Goal: Task Accomplishment & Management: Complete application form

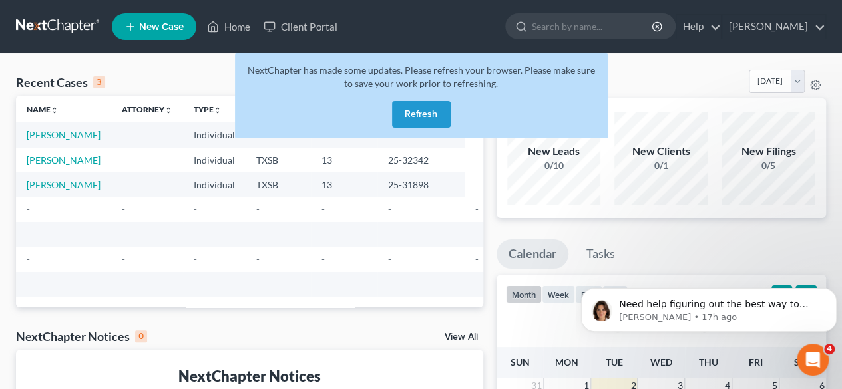
click at [411, 117] on button "Refresh" at bounding box center [421, 114] width 59 height 27
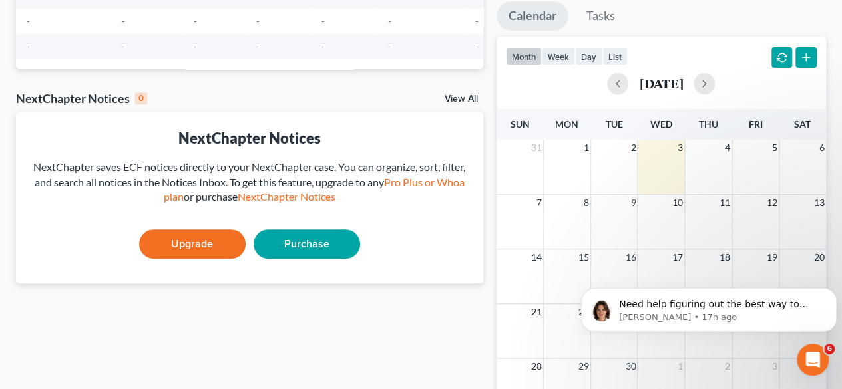
scroll to position [266, 0]
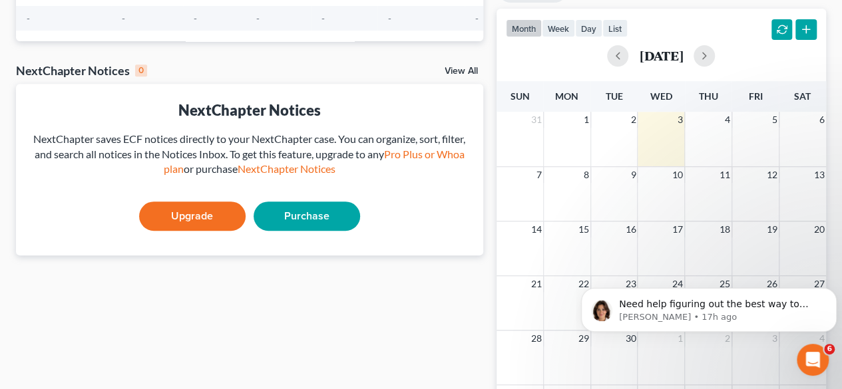
click at [209, 231] on link "Upgrade" at bounding box center [192, 216] width 107 height 29
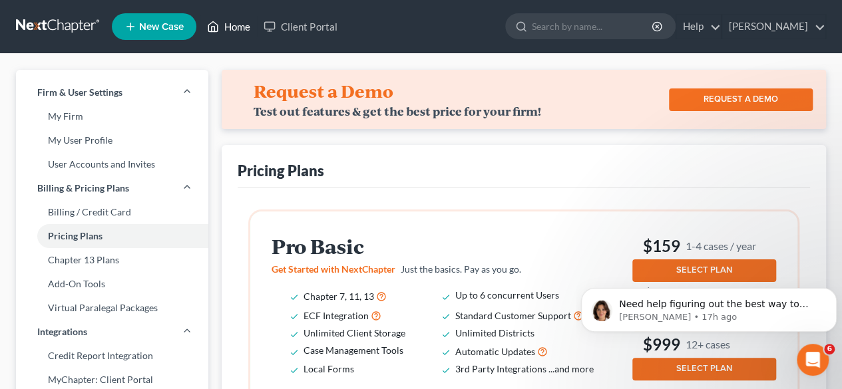
click at [246, 31] on link "Home" at bounding box center [228, 27] width 57 height 24
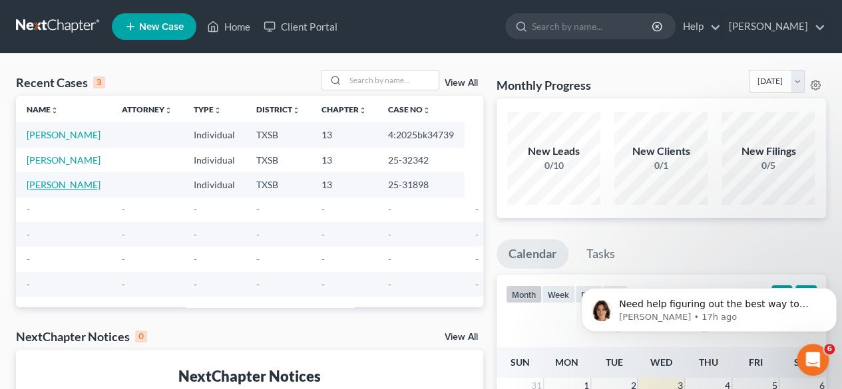
click at [48, 190] on link "[PERSON_NAME]" at bounding box center [64, 184] width 74 height 11
select select "10"
click at [815, 88] on icon at bounding box center [815, 85] width 11 height 11
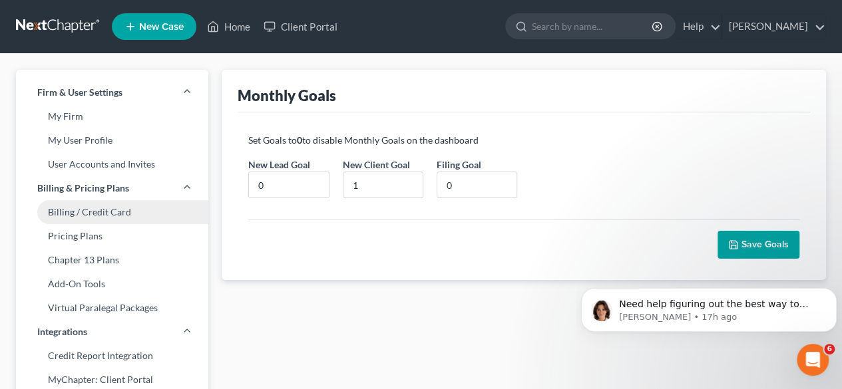
click at [109, 220] on link "Billing / Credit Card" at bounding box center [112, 212] width 192 height 24
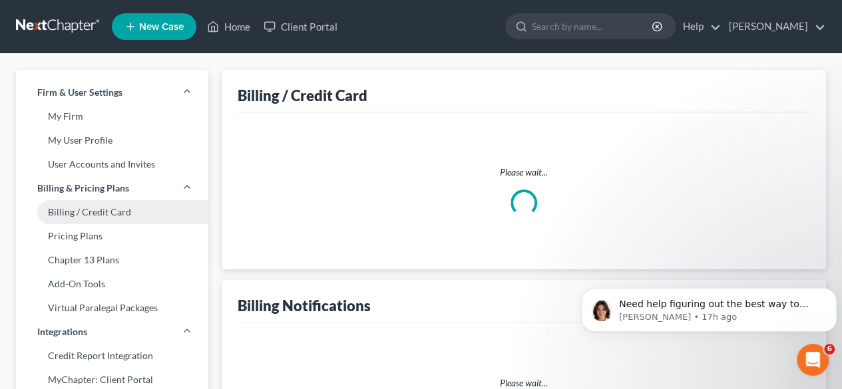
select select "45"
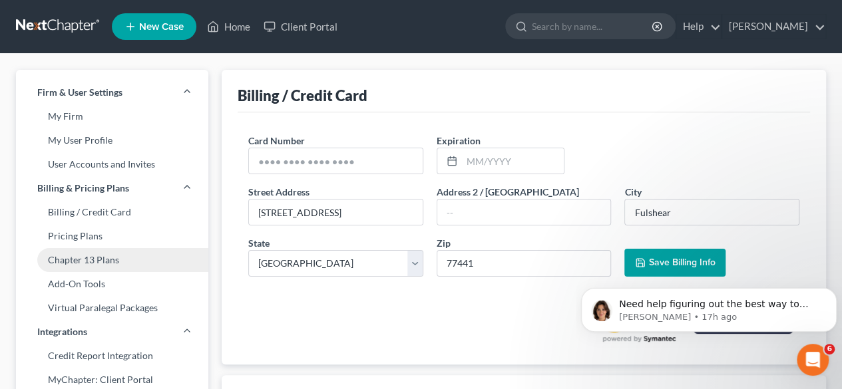
click at [105, 271] on link "Chapter 13 Plans" at bounding box center [112, 260] width 192 height 24
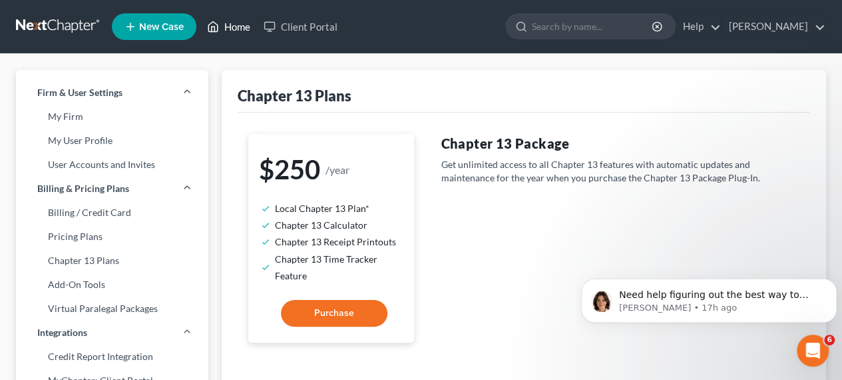
click at [220, 23] on link "Home" at bounding box center [228, 27] width 57 height 24
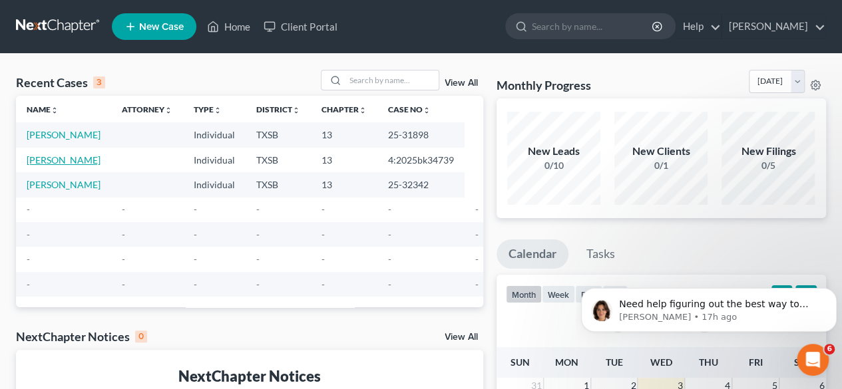
click at [44, 166] on link "[PERSON_NAME]" at bounding box center [64, 159] width 74 height 11
select select "6"
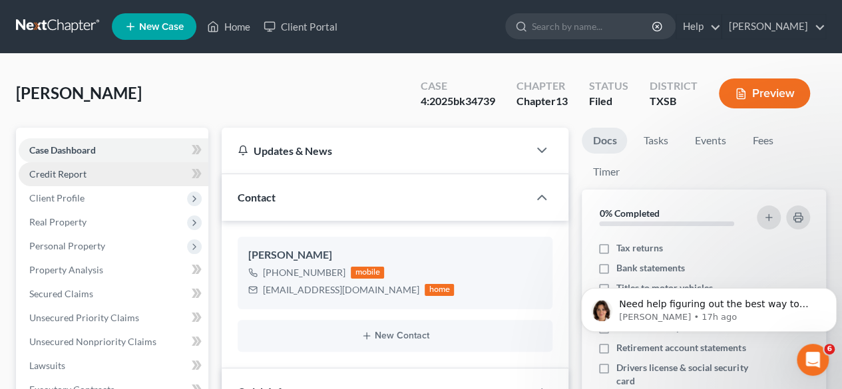
click at [69, 172] on span "Credit Report" at bounding box center [57, 173] width 57 height 11
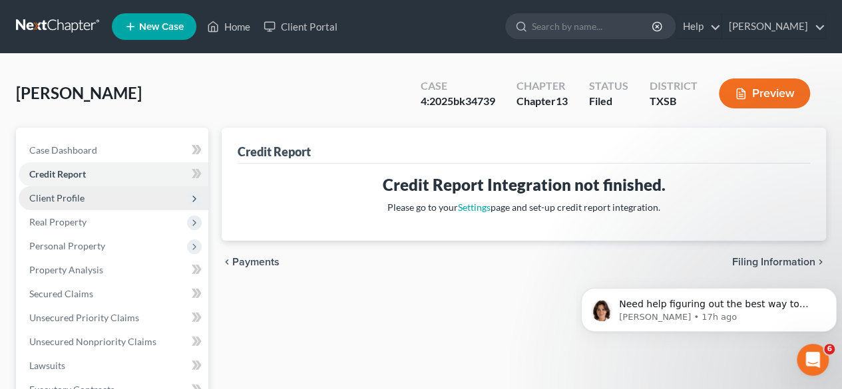
click at [66, 200] on span "Client Profile" at bounding box center [56, 197] width 55 height 11
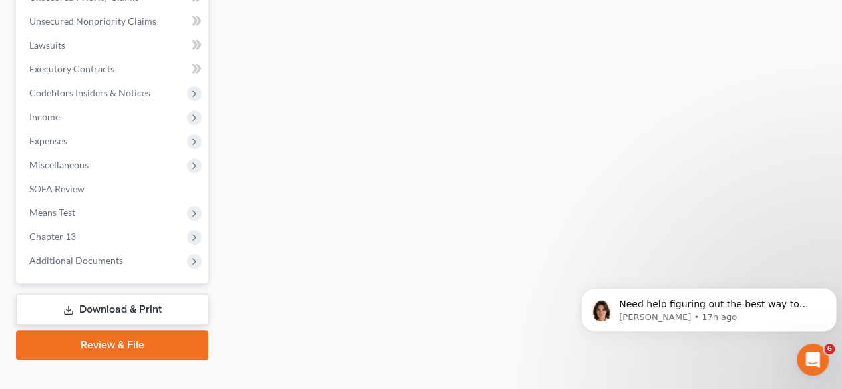
scroll to position [466, 0]
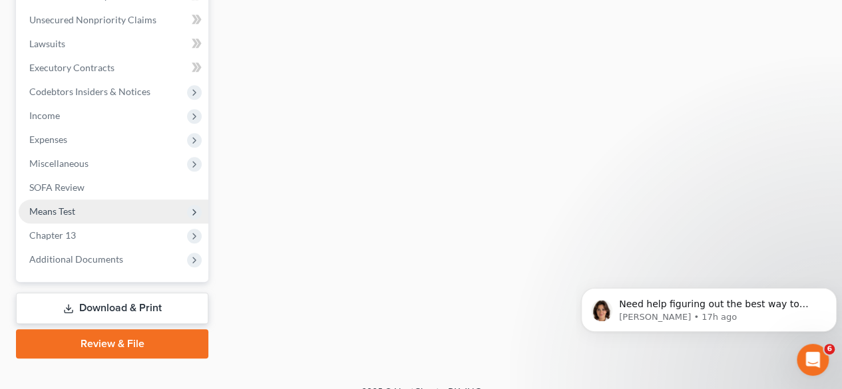
click at [68, 218] on span "Means Test" at bounding box center [114, 212] width 190 height 24
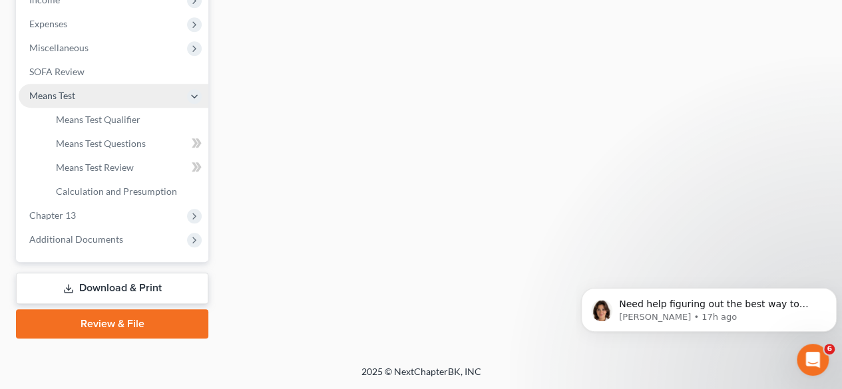
scroll to position [322, 0]
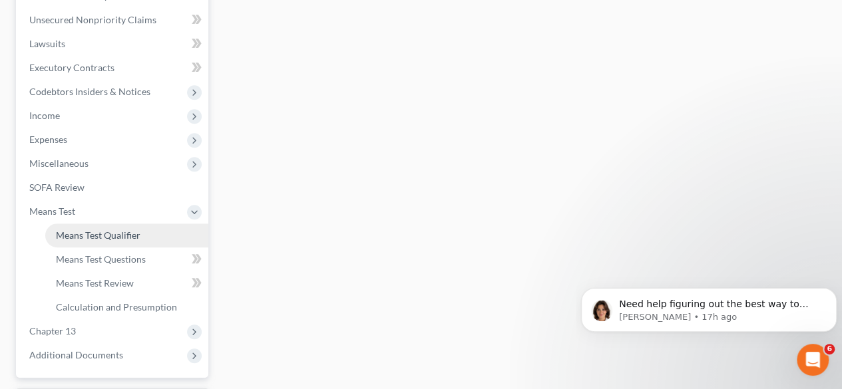
click at [83, 238] on span "Means Test Qualifier" at bounding box center [98, 235] width 85 height 11
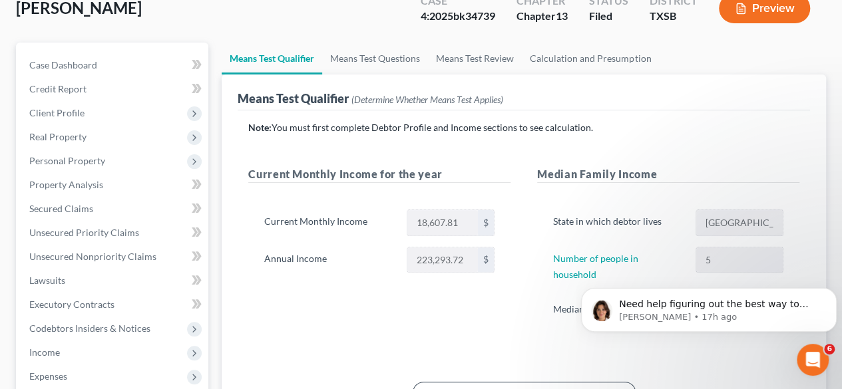
scroll to position [67, 0]
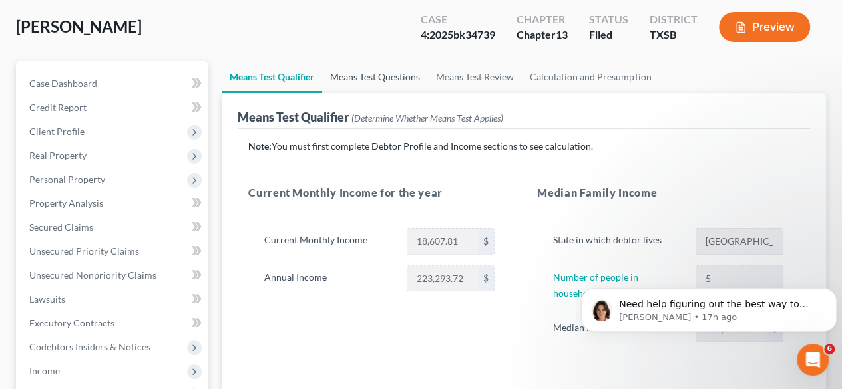
click at [383, 75] on link "Means Test Questions" at bounding box center [375, 77] width 106 height 32
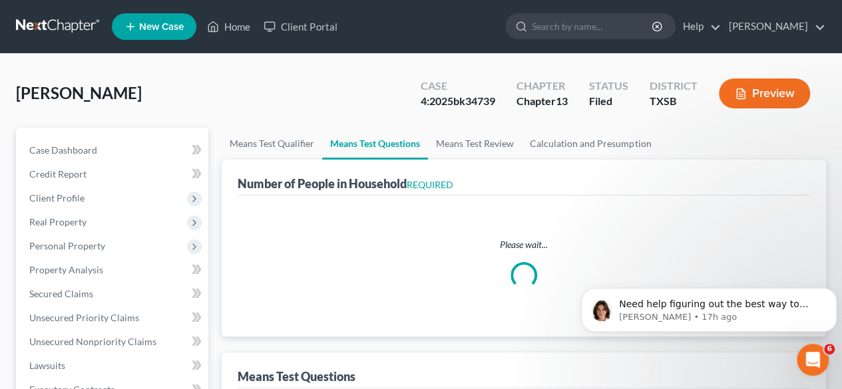
select select "1"
select select "60"
select select "4"
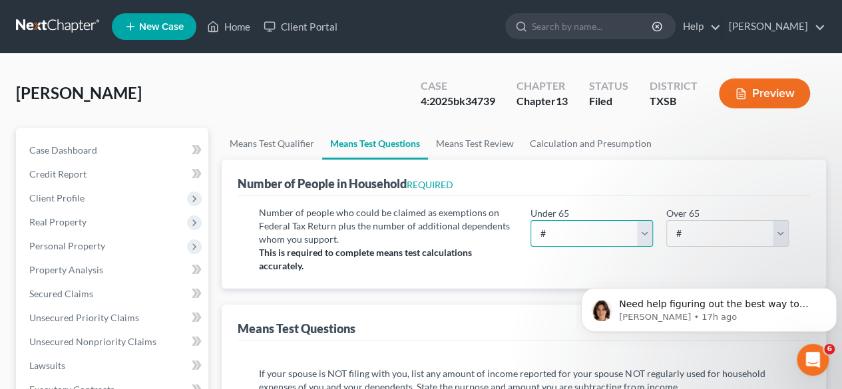
click at [565, 227] on select "# 0 1 2 3 4 5 6 7 8 9 10" at bounding box center [592, 233] width 123 height 27
select select "5"
click at [531, 220] on select "# 0 1 2 3 4 5 6 7 8 9 10" at bounding box center [592, 233] width 123 height 27
click at [690, 234] on select "# 0 1 2 3 4 5 6 7 8 9 10" at bounding box center [727, 233] width 123 height 27
select select "0"
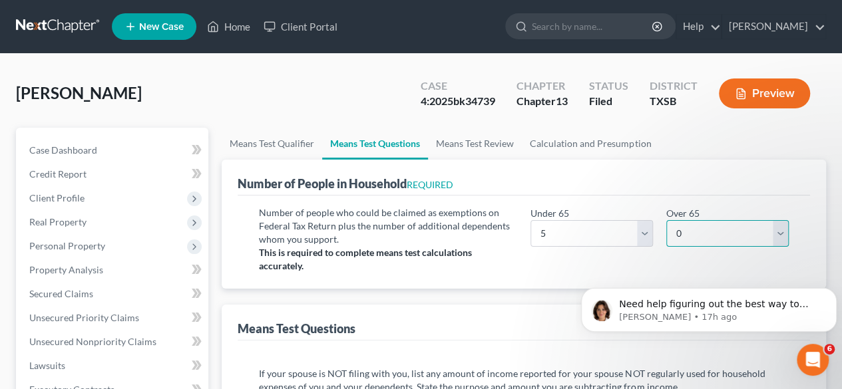
click at [666, 220] on select "# 0 1 2 3 4 5 6 7 8 9 10" at bounding box center [727, 233] width 123 height 27
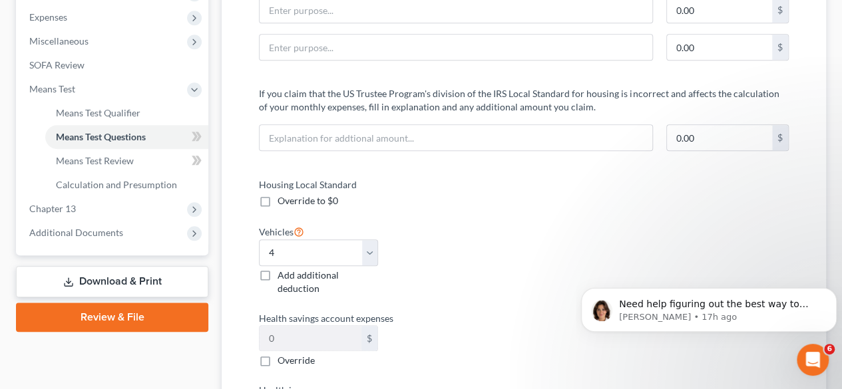
scroll to position [533, 0]
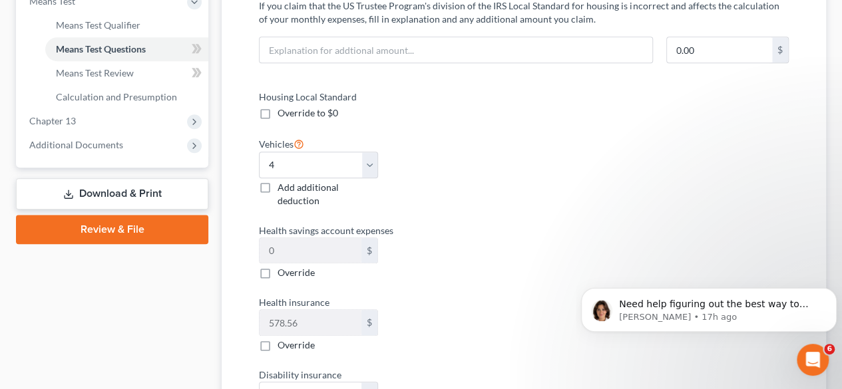
click at [278, 188] on label "Add additional deduction" at bounding box center [328, 194] width 101 height 27
click at [283, 188] on input "Add additional deduction" at bounding box center [287, 185] width 9 height 9
click at [278, 187] on label "Add additional deduction" at bounding box center [328, 194] width 101 height 27
click at [283, 187] on input "Add additional deduction" at bounding box center [287, 185] width 9 height 9
checkbox input "false"
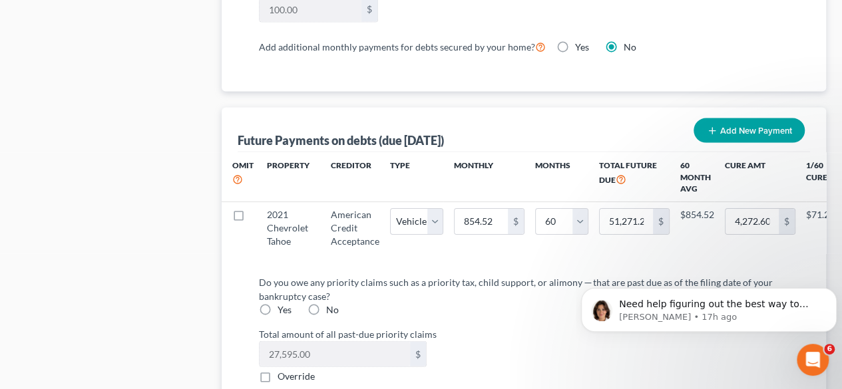
scroll to position [1398, 0]
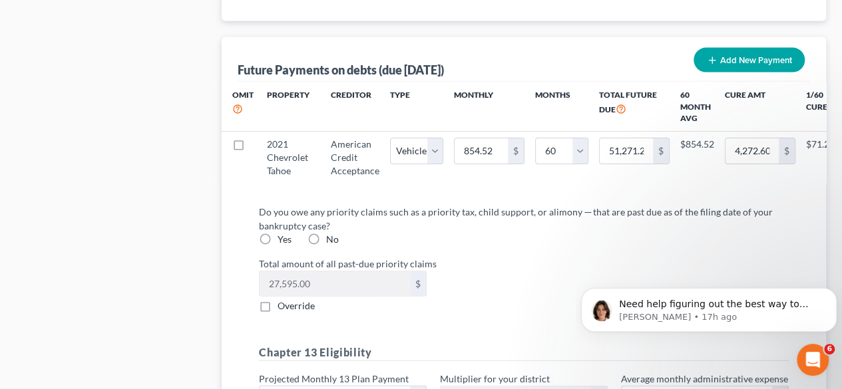
click at [278, 244] on label "Yes" at bounding box center [285, 239] width 14 height 13
click at [283, 242] on input "Yes" at bounding box center [287, 237] width 9 height 9
radio input "true"
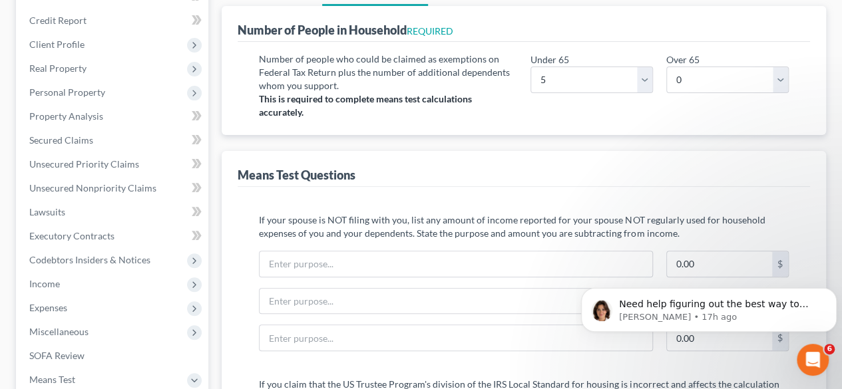
scroll to position [23, 0]
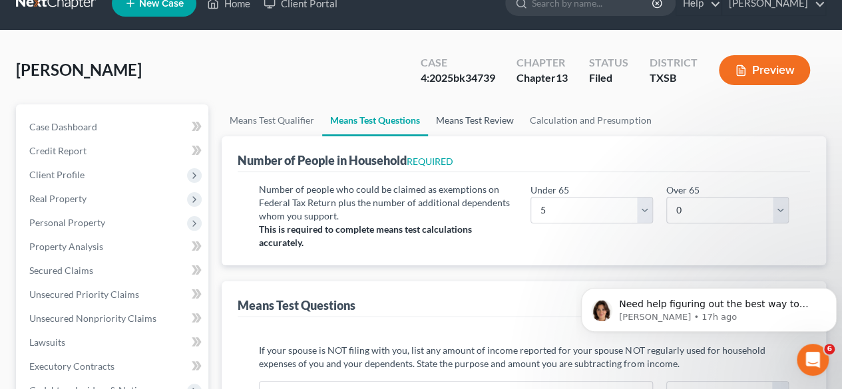
click at [471, 115] on link "Means Test Review" at bounding box center [475, 121] width 94 height 32
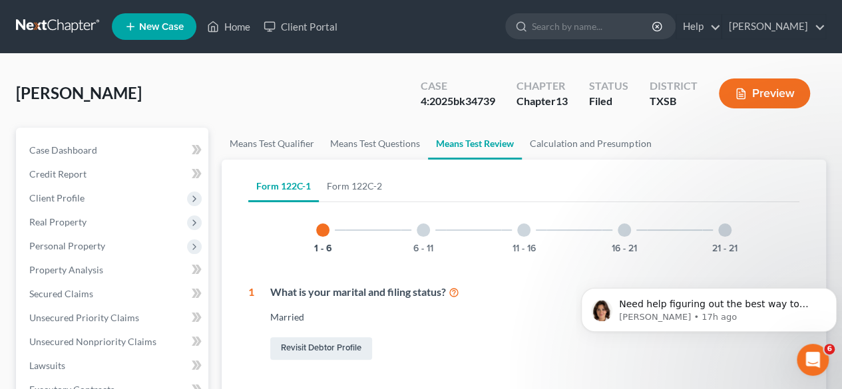
click at [420, 231] on div at bounding box center [423, 230] width 13 height 13
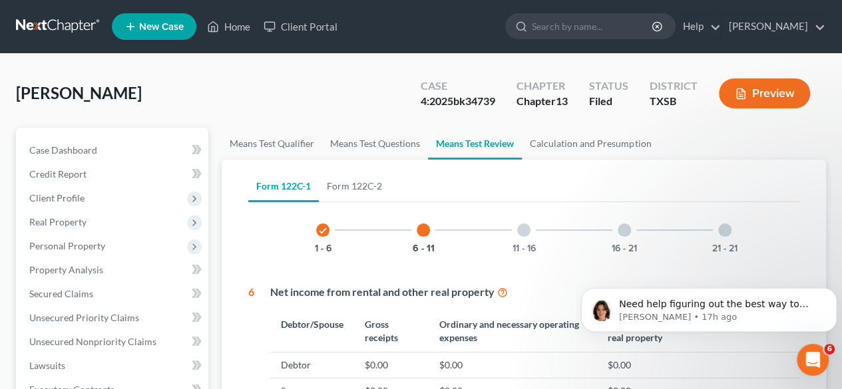
click at [523, 234] on div at bounding box center [523, 230] width 13 height 13
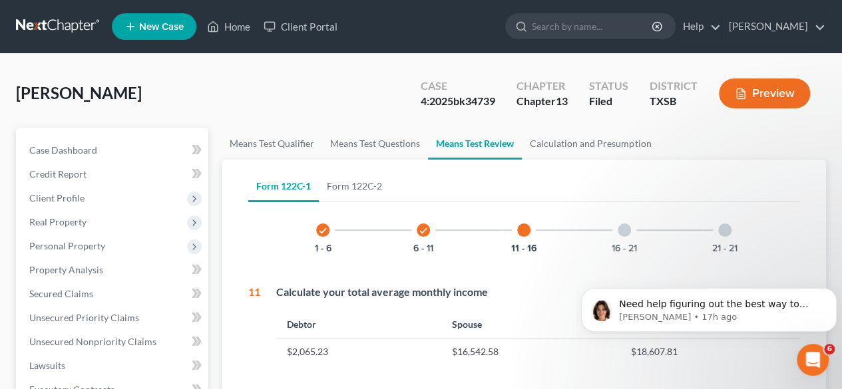
click at [625, 228] on div at bounding box center [624, 230] width 13 height 13
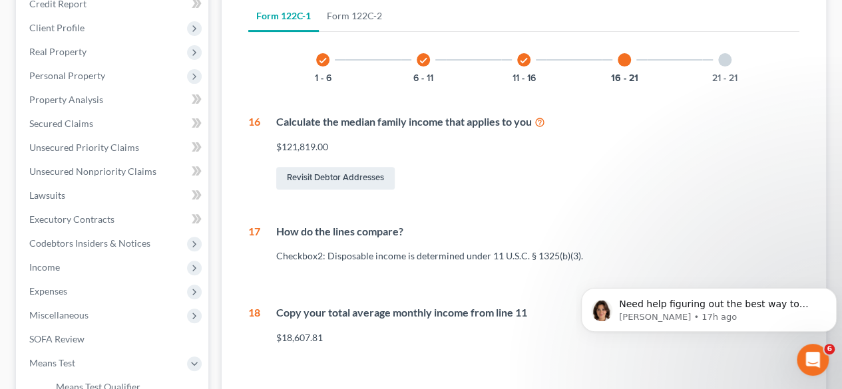
scroll to position [41, 0]
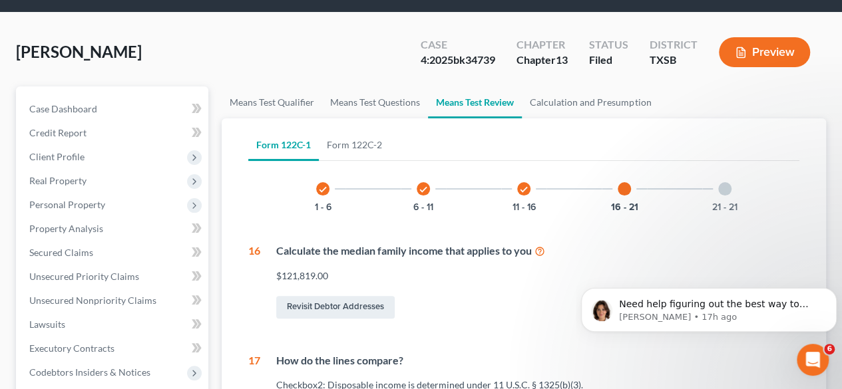
click at [727, 192] on div at bounding box center [724, 188] width 13 height 13
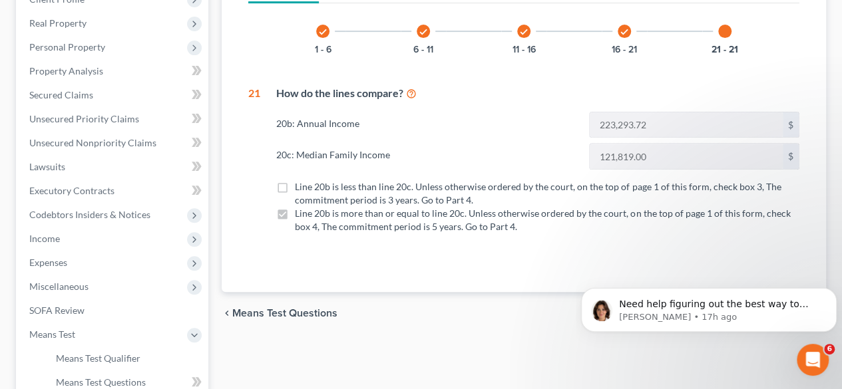
scroll to position [308, 0]
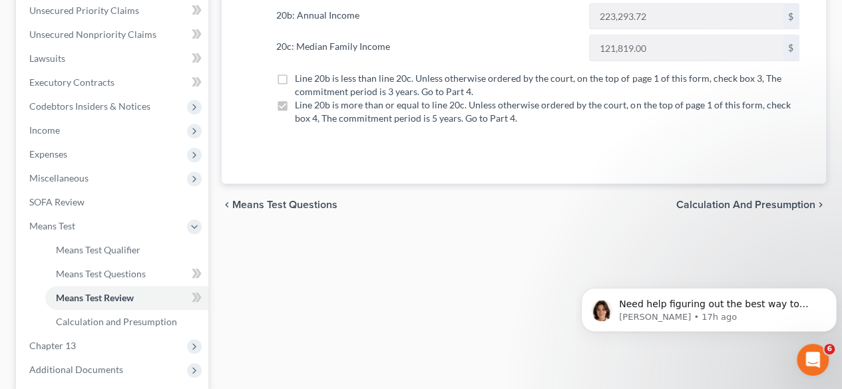
click at [695, 210] on div "chevron_left Means Test Questions Calculation and Presumption chevron_right" at bounding box center [524, 205] width 605 height 43
click at [695, 204] on span "Calculation and Presumption" at bounding box center [745, 205] width 139 height 11
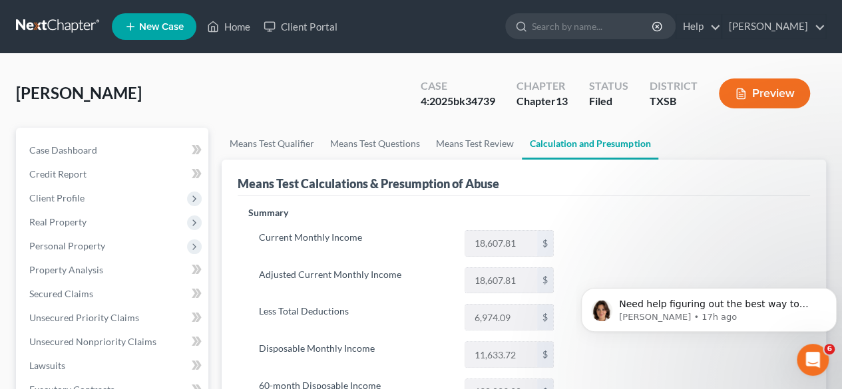
click at [770, 99] on button "Preview" at bounding box center [764, 94] width 91 height 30
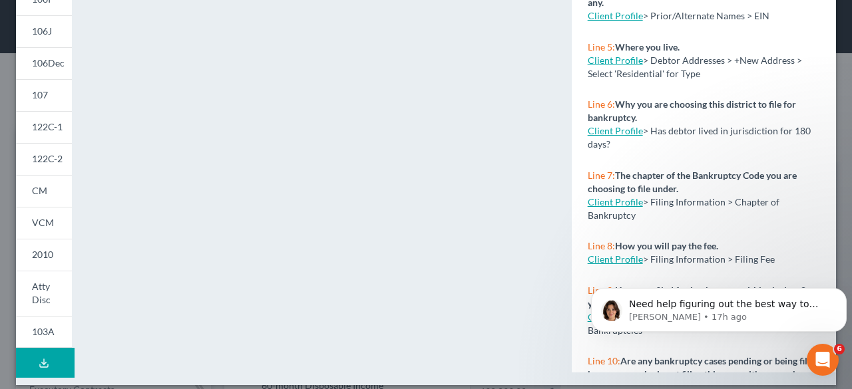
scroll to position [361, 0]
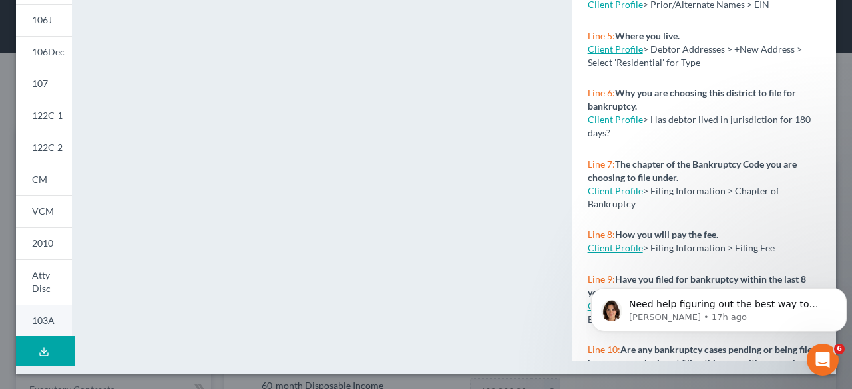
click at [42, 313] on link "103A" at bounding box center [44, 321] width 56 height 33
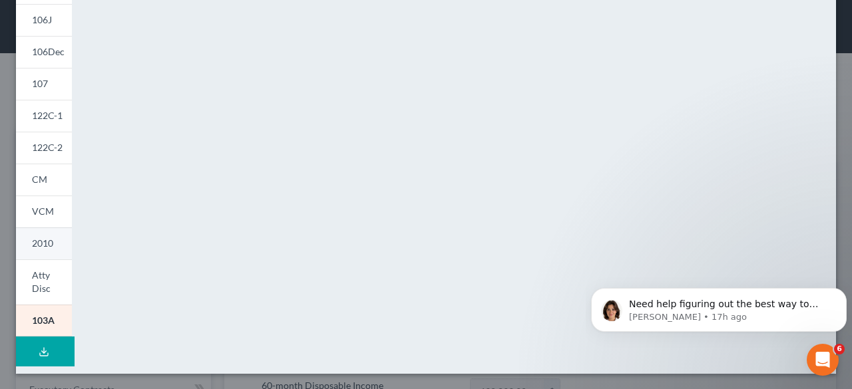
click at [44, 248] on span "2010" at bounding box center [42, 243] width 21 height 11
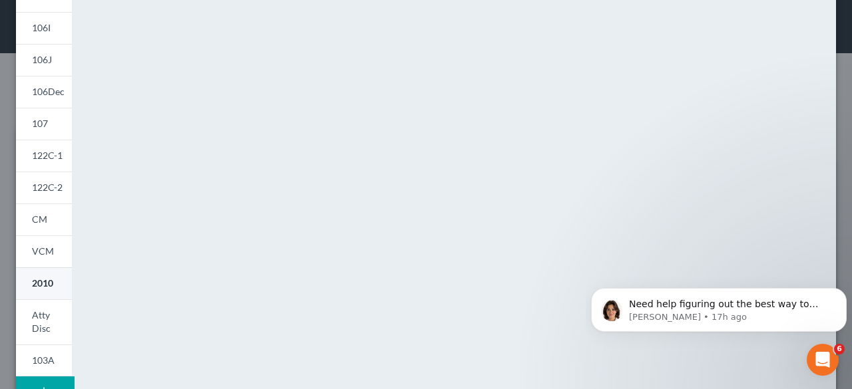
scroll to position [333, 0]
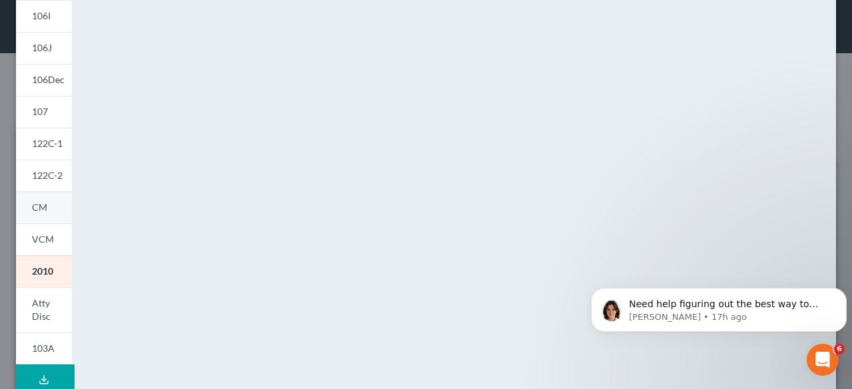
click at [40, 216] on link "CM" at bounding box center [44, 208] width 56 height 32
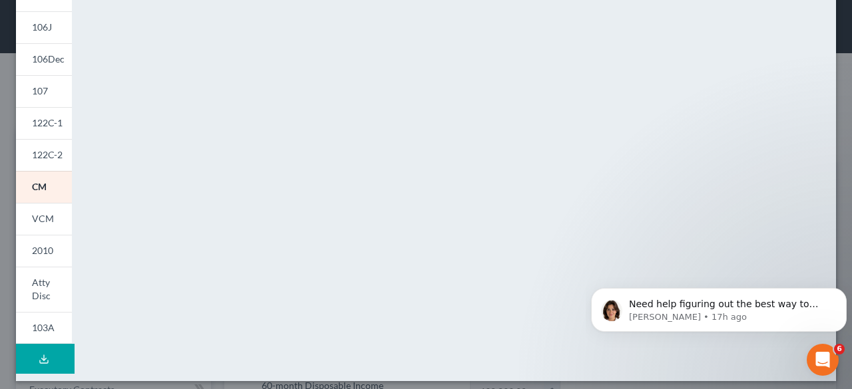
scroll to position [361, 0]
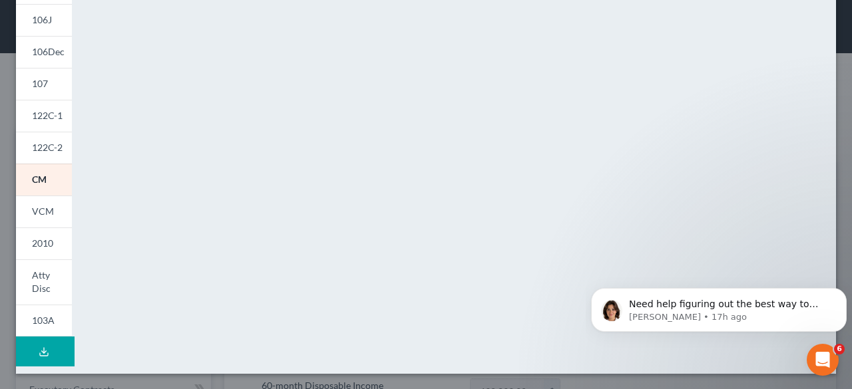
click at [28, 345] on button "Download Draft" at bounding box center [45, 352] width 59 height 30
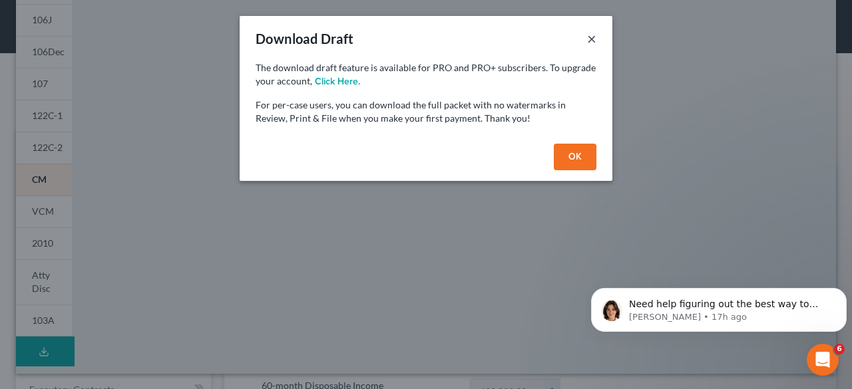
click at [590, 35] on button "×" at bounding box center [591, 39] width 9 height 16
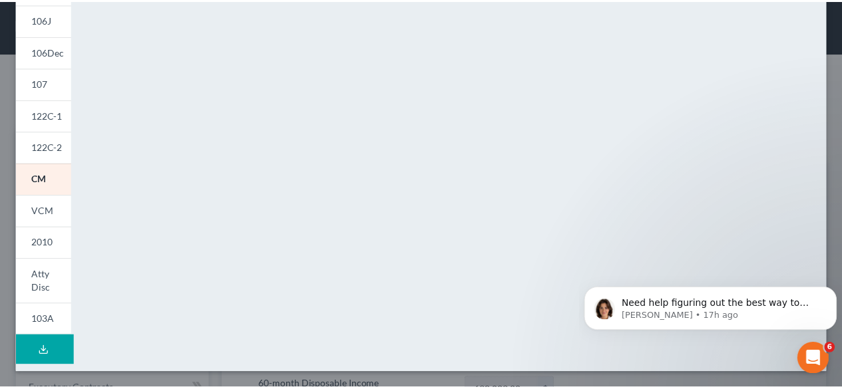
scroll to position [0, 0]
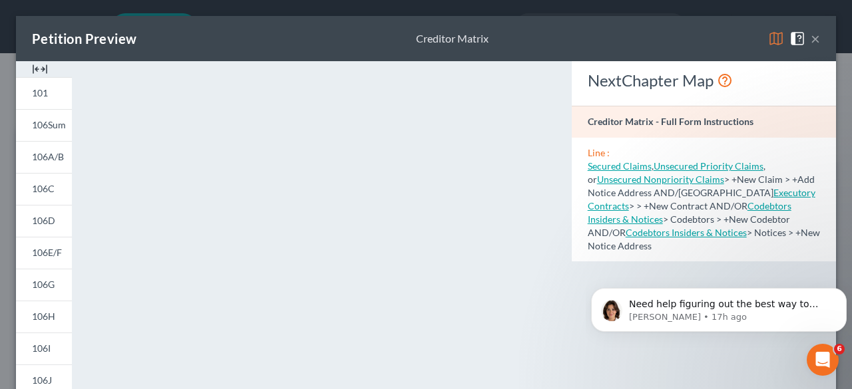
click at [811, 39] on button "×" at bounding box center [815, 39] width 9 height 16
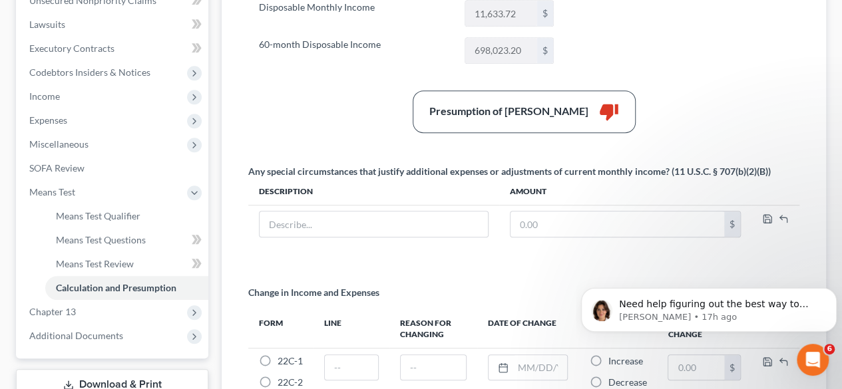
scroll to position [399, 0]
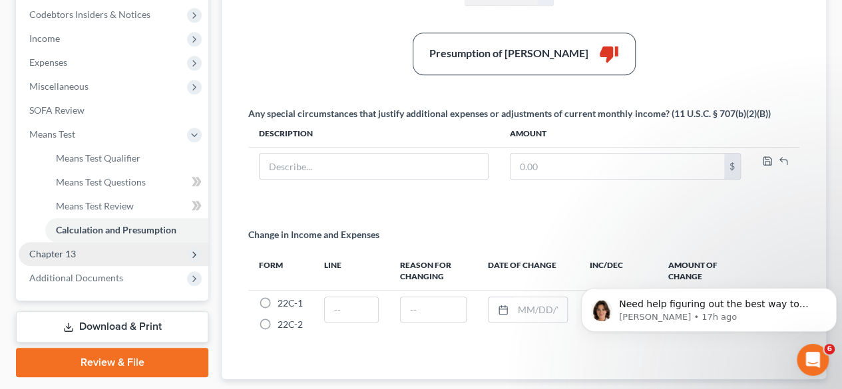
click at [57, 262] on span "Chapter 13" at bounding box center [114, 254] width 190 height 24
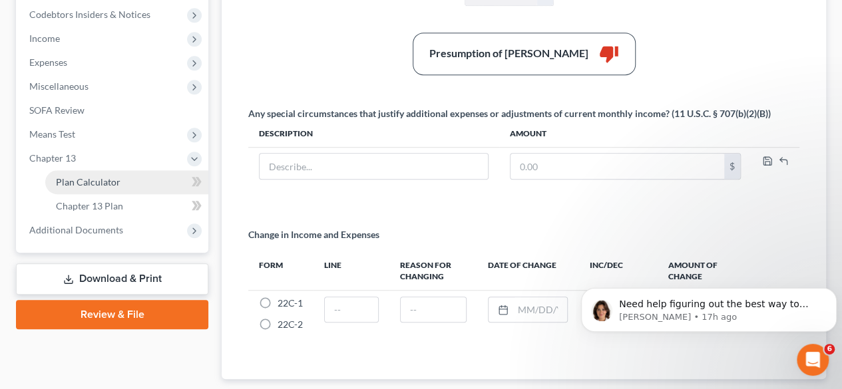
click at [95, 182] on span "Plan Calculator" at bounding box center [88, 181] width 65 height 11
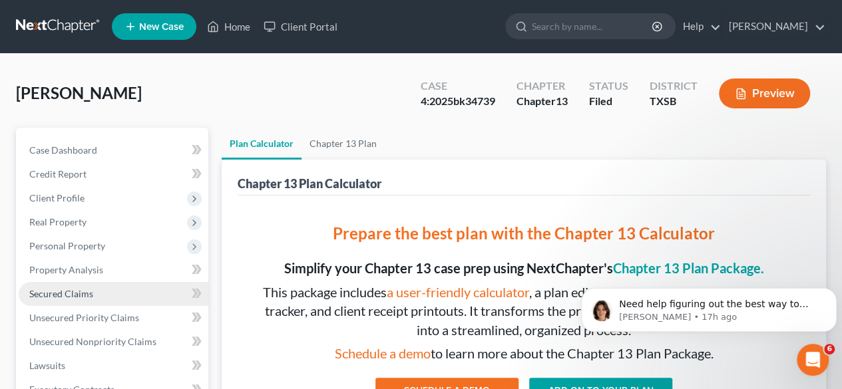
scroll to position [133, 0]
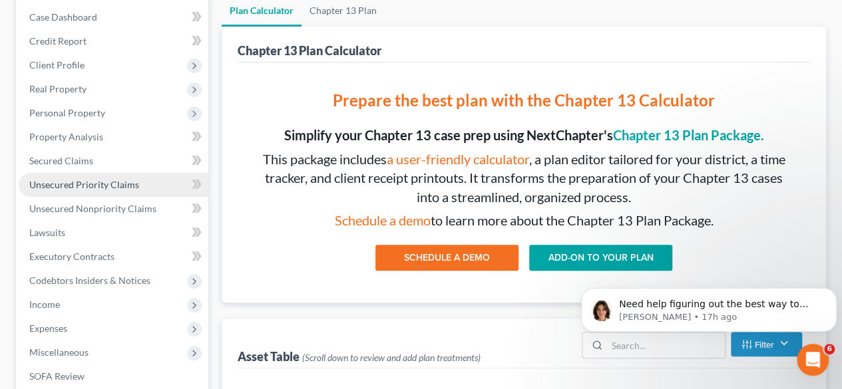
click at [73, 183] on span "Unsecured Priority Claims" at bounding box center [84, 184] width 110 height 11
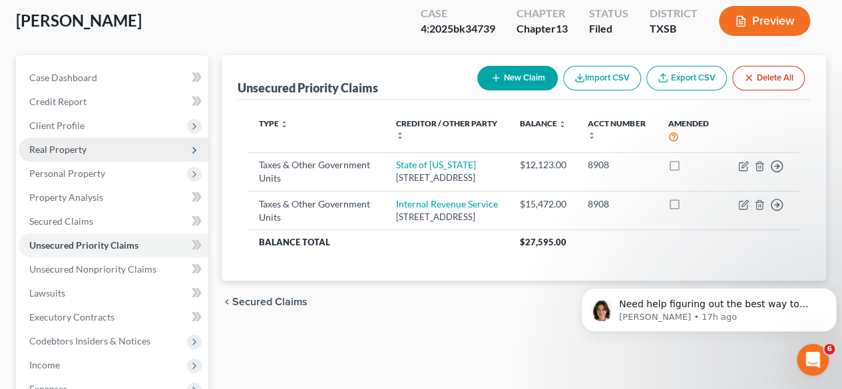
scroll to position [133, 0]
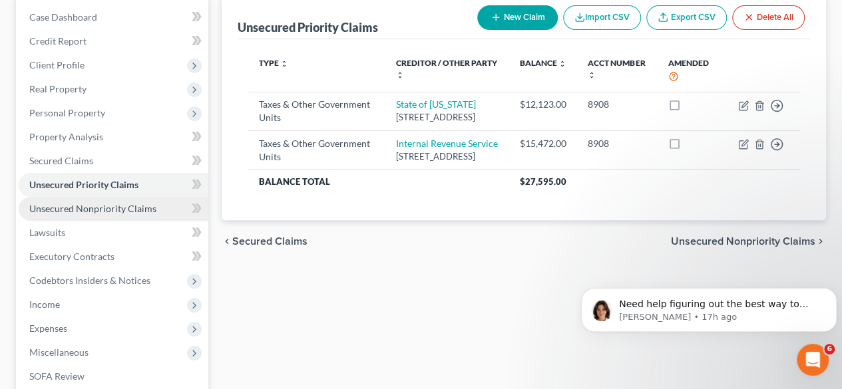
click at [81, 212] on span "Unsecured Nonpriority Claims" at bounding box center [92, 208] width 127 height 11
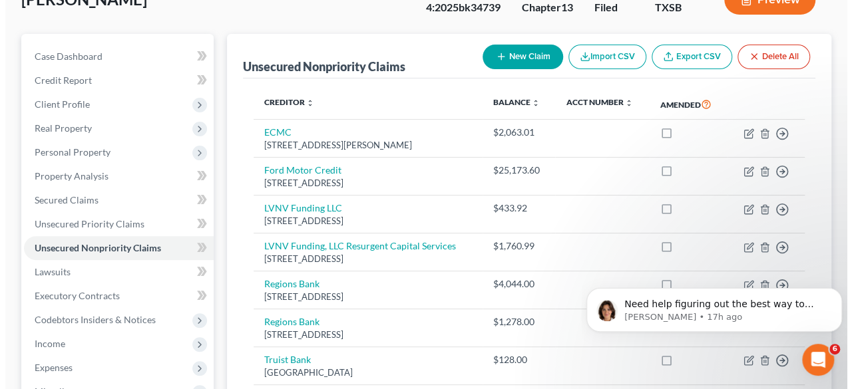
scroll to position [67, 0]
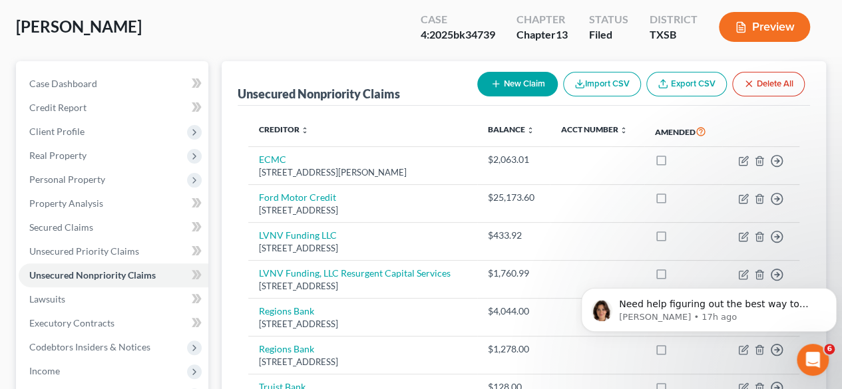
click at [743, 26] on icon "button" at bounding box center [741, 27] width 12 height 12
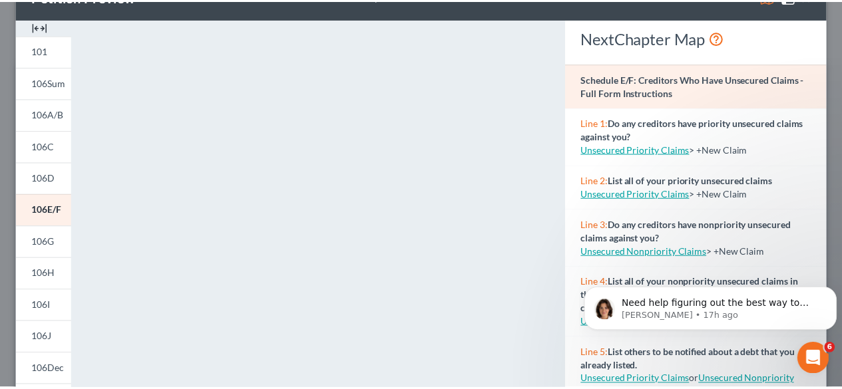
scroll to position [0, 0]
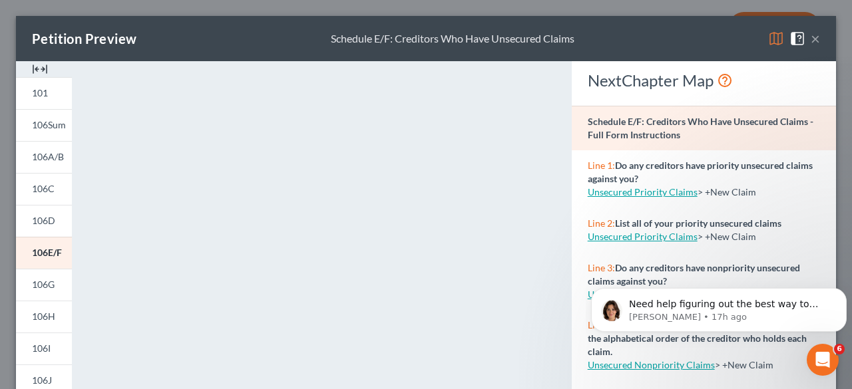
click at [811, 38] on button "×" at bounding box center [815, 39] width 9 height 16
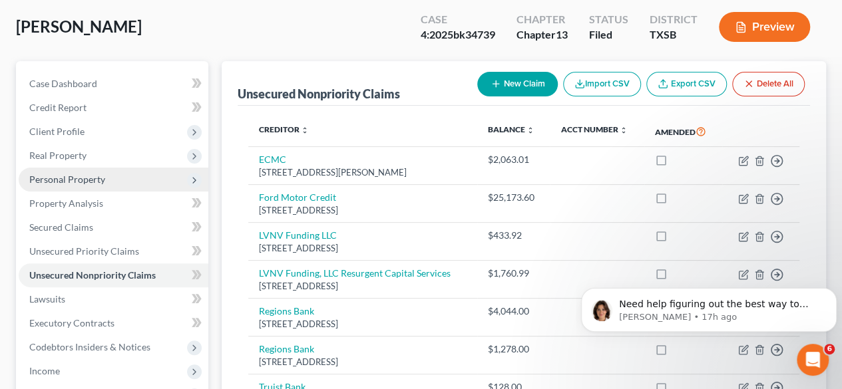
click at [65, 174] on span "Personal Property" at bounding box center [67, 179] width 76 height 11
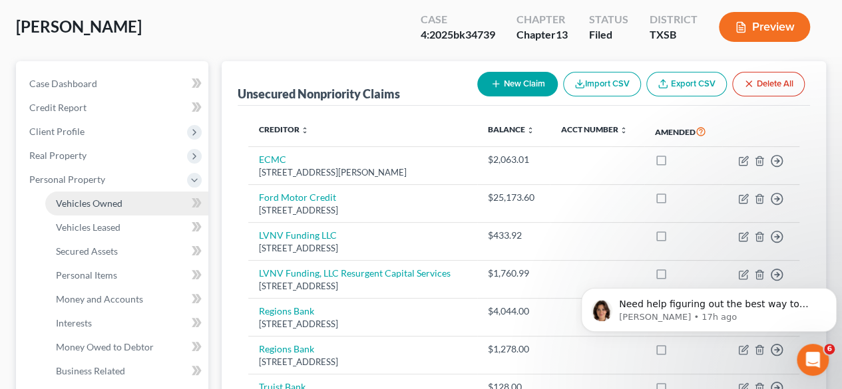
click at [92, 200] on span "Vehicles Owned" at bounding box center [89, 203] width 67 height 11
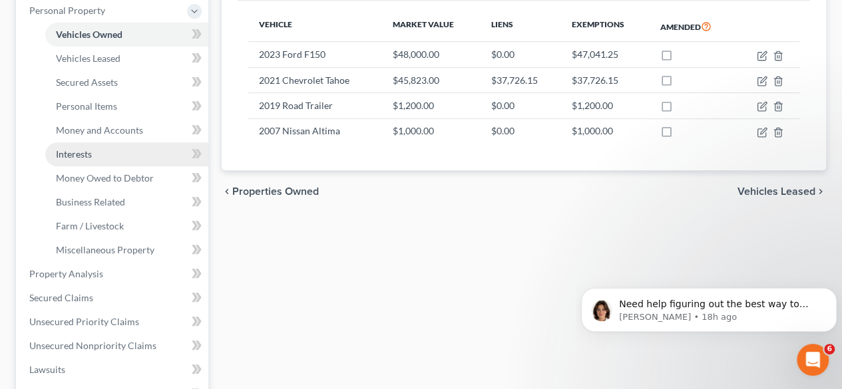
scroll to position [266, 0]
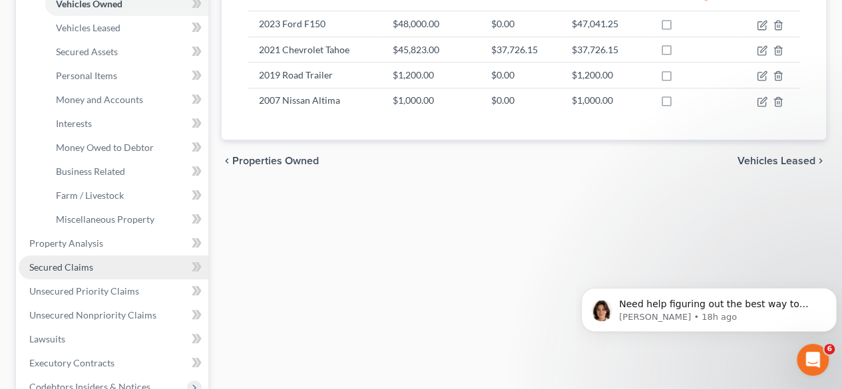
click at [93, 271] on link "Secured Claims" at bounding box center [114, 268] width 190 height 24
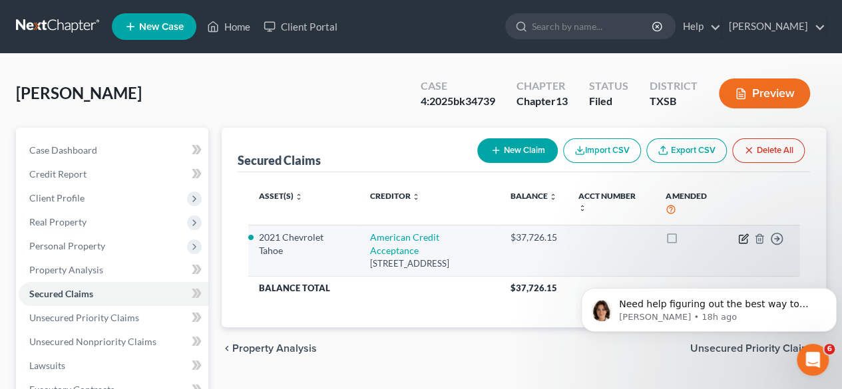
click at [742, 239] on icon "button" at bounding box center [745, 237] width 6 height 6
select select "42"
select select "3"
select select "2"
select select "0"
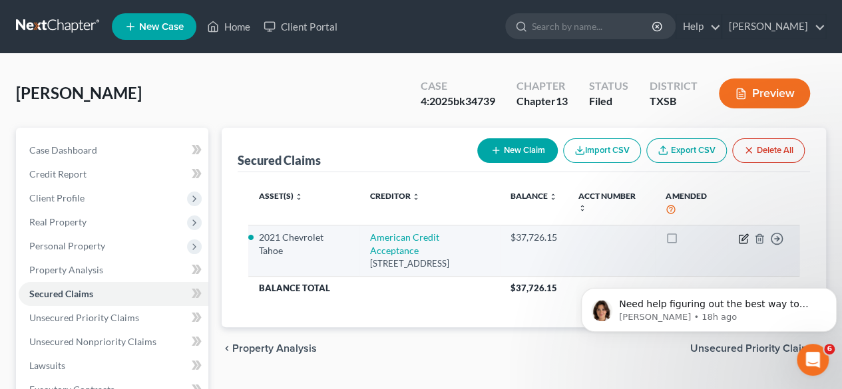
select select "0"
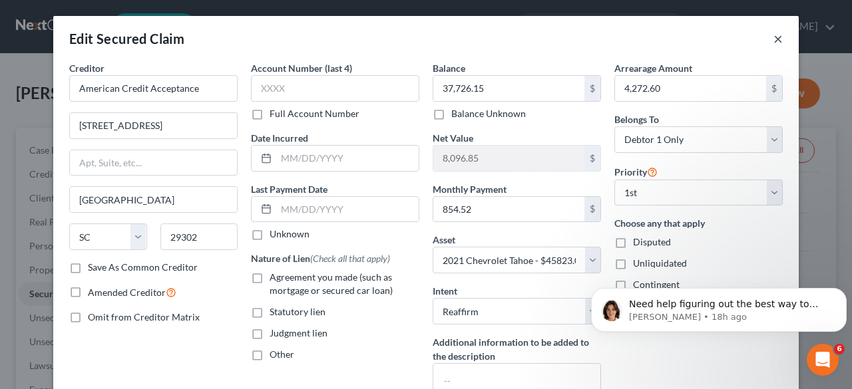
click at [774, 41] on button "×" at bounding box center [778, 39] width 9 height 16
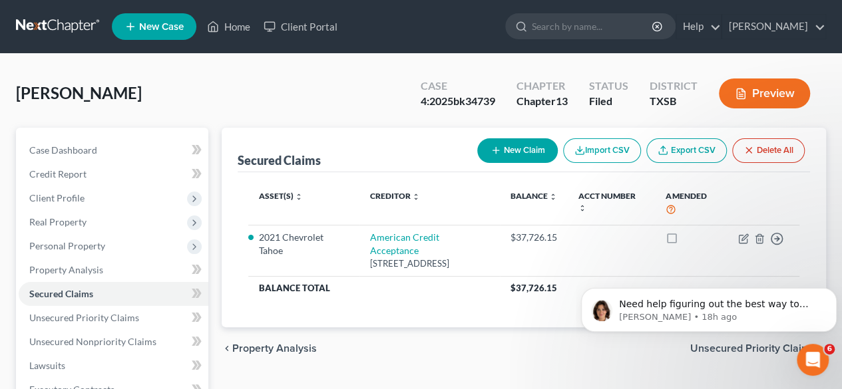
click at [511, 150] on button "New Claim" at bounding box center [517, 150] width 81 height 25
select select "0"
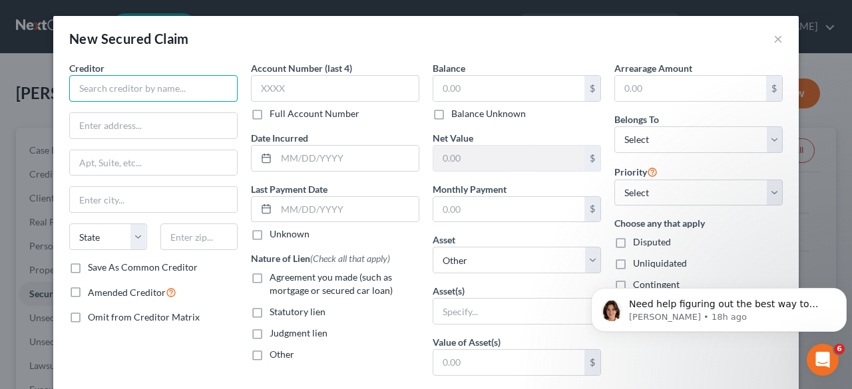
click at [94, 83] on input "text" at bounding box center [153, 88] width 168 height 27
type input "Southern Federal Credit Union"
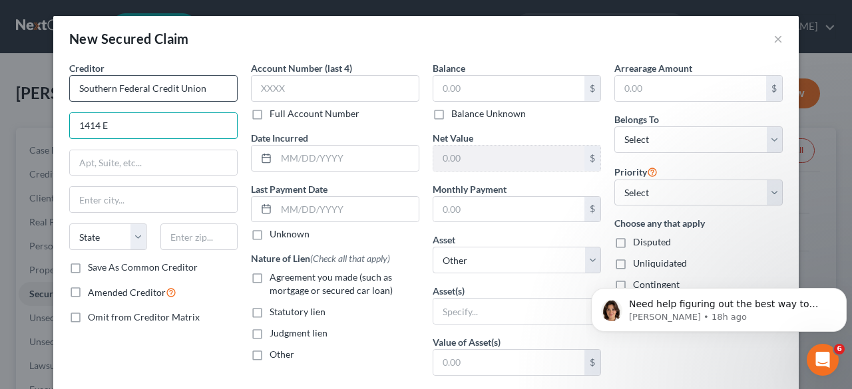
type input "[GEOGRAPHIC_DATA]"
click at [168, 203] on input "text" at bounding box center [153, 199] width 167 height 25
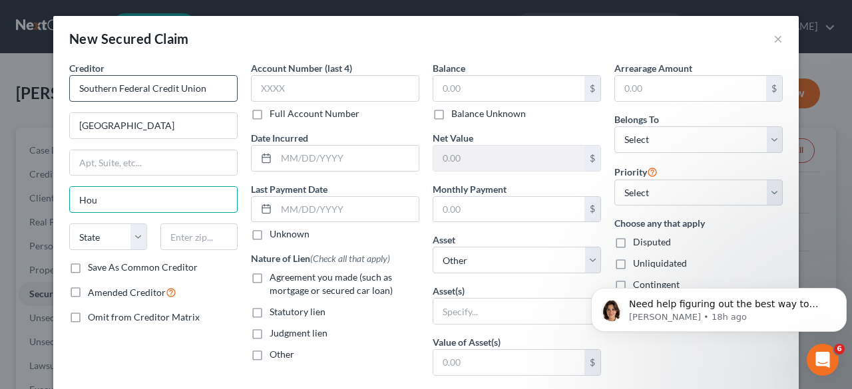
type input "[GEOGRAPHIC_DATA]"
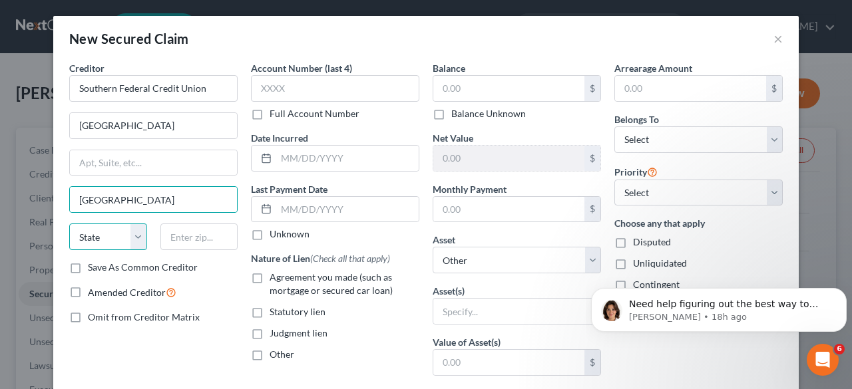
click at [114, 234] on select "State [US_STATE] AK AR AZ CA CO CT DE DC [GEOGRAPHIC_DATA] [GEOGRAPHIC_DATA] GU…" at bounding box center [108, 237] width 78 height 27
click at [69, 224] on select "State [US_STATE] AK AR AZ CA CO CT DE DC [GEOGRAPHIC_DATA] [GEOGRAPHIC_DATA] GU…" at bounding box center [108, 237] width 78 height 27
click at [117, 242] on select "State [US_STATE] AK AR AZ CA CO CT DE DC [GEOGRAPHIC_DATA] [GEOGRAPHIC_DATA] GU…" at bounding box center [108, 237] width 78 height 27
select select "45"
click at [69, 224] on select "State [US_STATE] AK AR AZ CA CO CT DE DC [GEOGRAPHIC_DATA] [GEOGRAPHIC_DATA] GU…" at bounding box center [108, 237] width 78 height 27
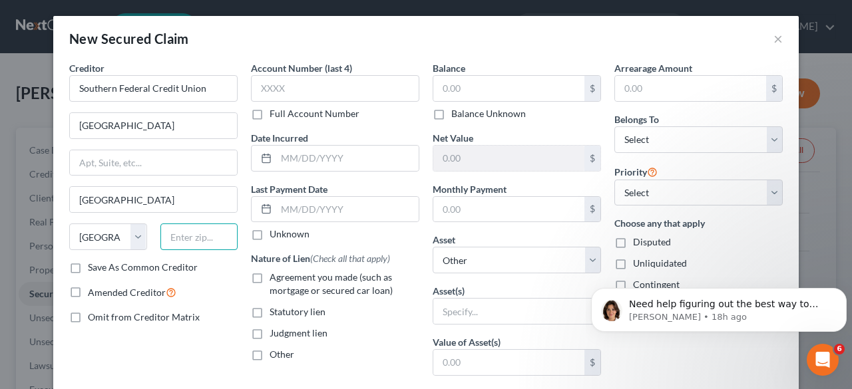
click at [184, 240] on input "text" at bounding box center [199, 237] width 78 height 27
type input "77077"
click at [88, 318] on label "Omit from Creditor Matrix" at bounding box center [144, 317] width 112 height 13
click at [93, 318] on input "Omit from Creditor Matrix" at bounding box center [97, 315] width 9 height 9
checkbox input "true"
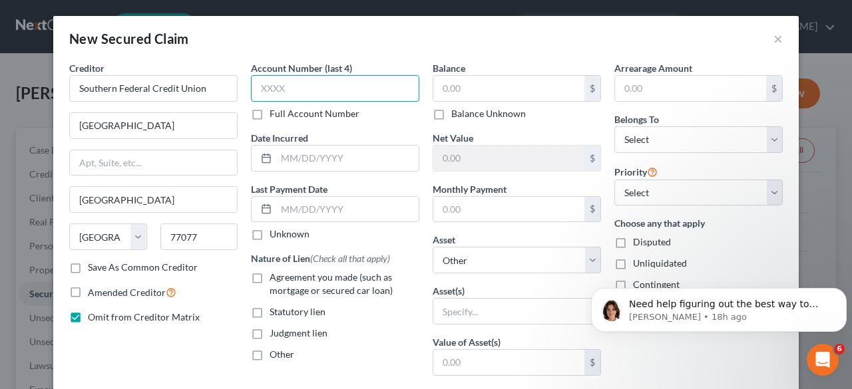
click at [346, 90] on input "text" at bounding box center [335, 88] width 168 height 27
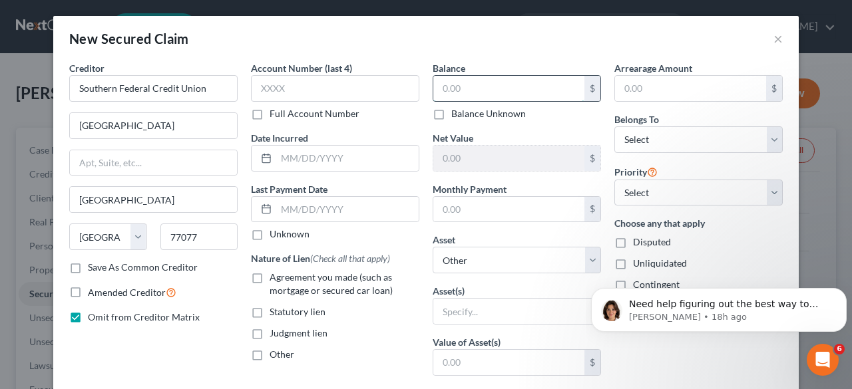
click at [487, 83] on input "text" at bounding box center [508, 88] width 151 height 25
type input "47,021.25"
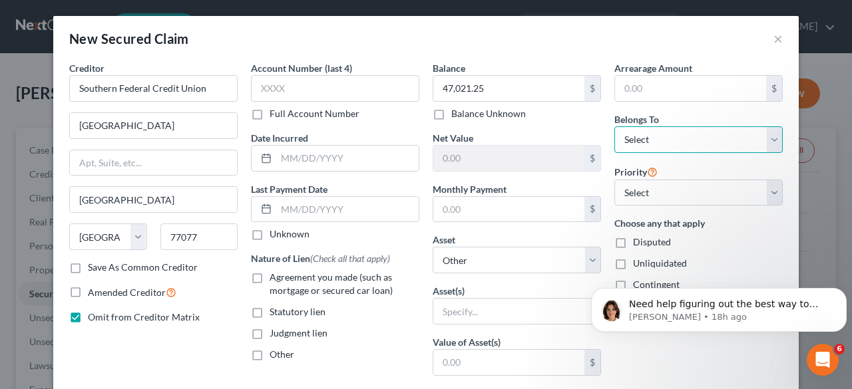
click at [651, 135] on select "Select Debtor 1 Only Debtor 2 Only Debtor 1 And Debtor 2 Only At Least One Of T…" at bounding box center [699, 140] width 168 height 27
select select "4"
click at [615, 127] on select "Select Debtor 1 Only Debtor 2 Only Debtor 1 And Debtor 2 Only At Least One Of T…" at bounding box center [699, 140] width 168 height 27
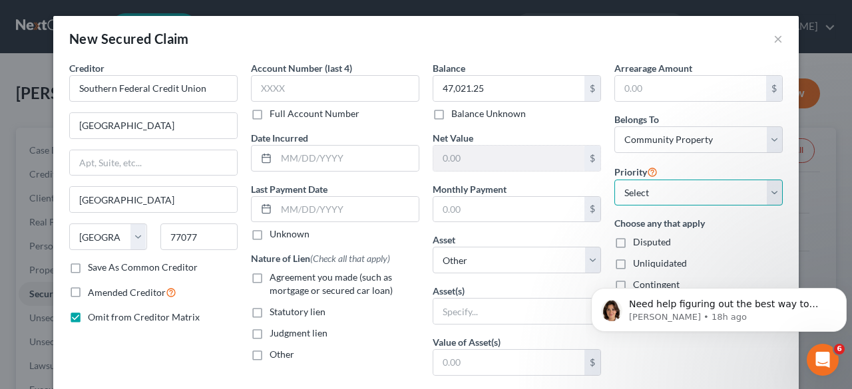
click at [660, 196] on select "Select 1st 2nd 3rd 4th 5th 6th 7th 8th 9th 10th 11th 12th 13th 14th 15th 16th 1…" at bounding box center [699, 193] width 168 height 27
select select "14"
click at [615, 180] on select "Select 1st 2nd 3rd 4th 5th 6th 7th 8th 9th 10th 11th 12th 13th 14th 15th 16th 1…" at bounding box center [699, 193] width 168 height 27
drag, startPoint x: 720, startPoint y: 194, endPoint x: 718, endPoint y: 183, distance: 10.7
click at [720, 194] on select "Select 1st 2nd 3rd 4th 5th 6th 7th 8th 9th 10th 11th 12th 13th 14th 15th 16th 1…" at bounding box center [699, 193] width 168 height 27
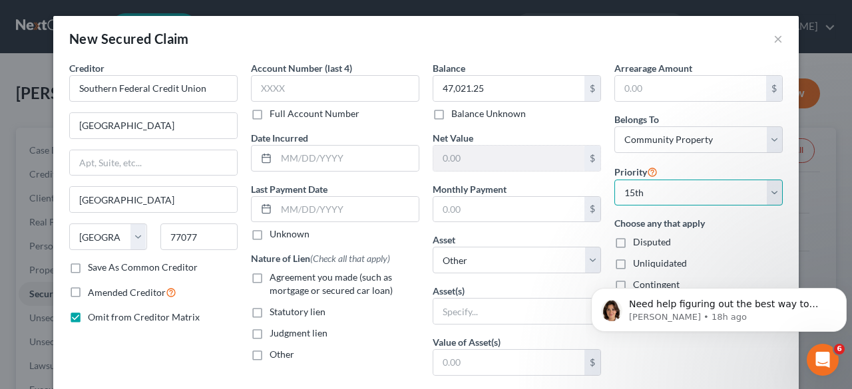
select select
click at [615, 180] on select "Select 1st 2nd 3rd 4th 5th 6th 7th 8th 9th 10th 11th 12th 13th 14th 15th 16th 1…" at bounding box center [699, 193] width 168 height 27
click at [507, 208] on input "text" at bounding box center [508, 209] width 151 height 25
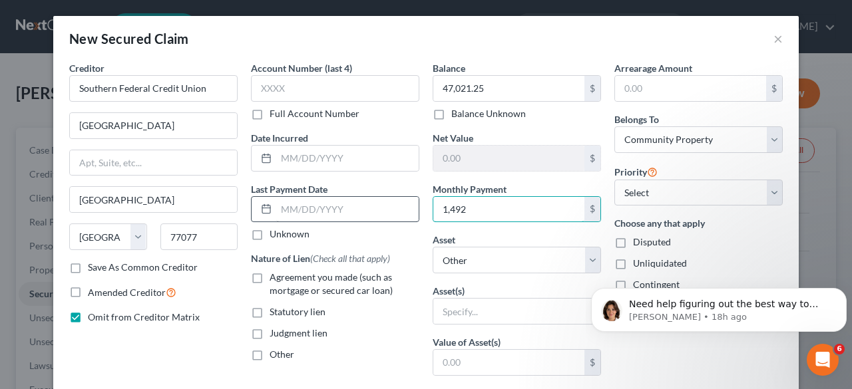
type input "1,492"
click at [344, 210] on input "text" at bounding box center [347, 209] width 142 height 25
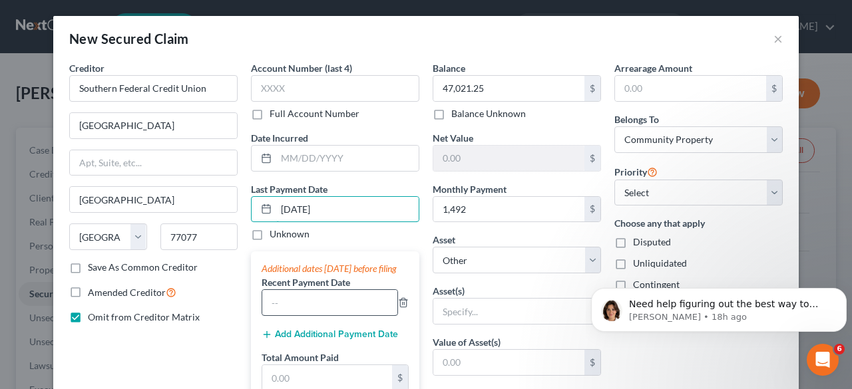
type input "[DATE]"
click at [322, 316] on input "text" at bounding box center [329, 302] width 135 height 25
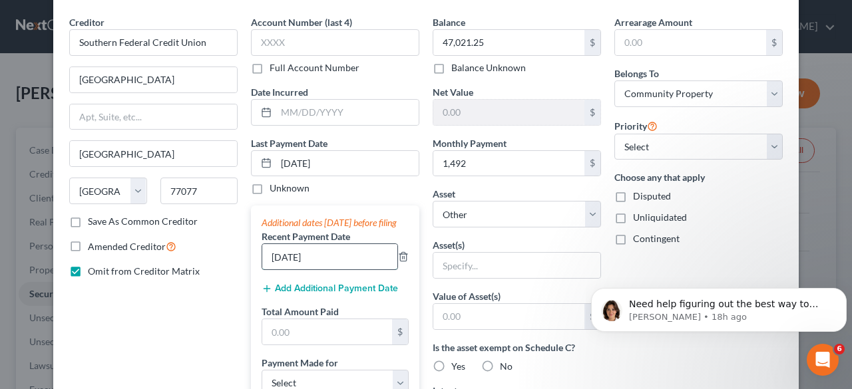
scroll to position [67, 0]
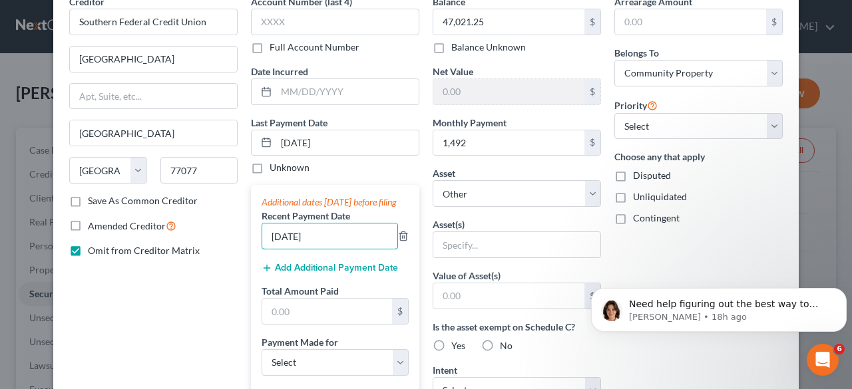
type input "[DATE]"
click at [320, 274] on button "Add Additional Payment Date" at bounding box center [330, 268] width 136 height 11
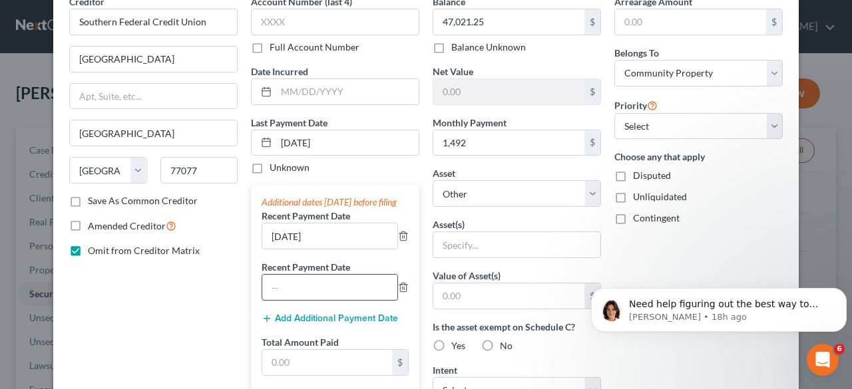
click at [311, 295] on input "text" at bounding box center [329, 287] width 135 height 25
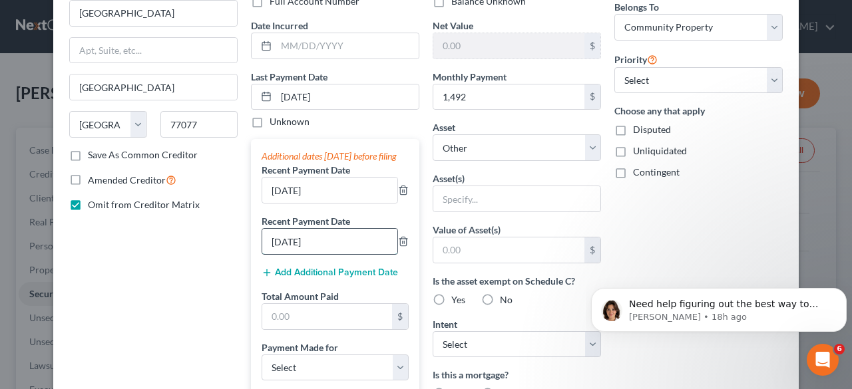
scroll to position [133, 0]
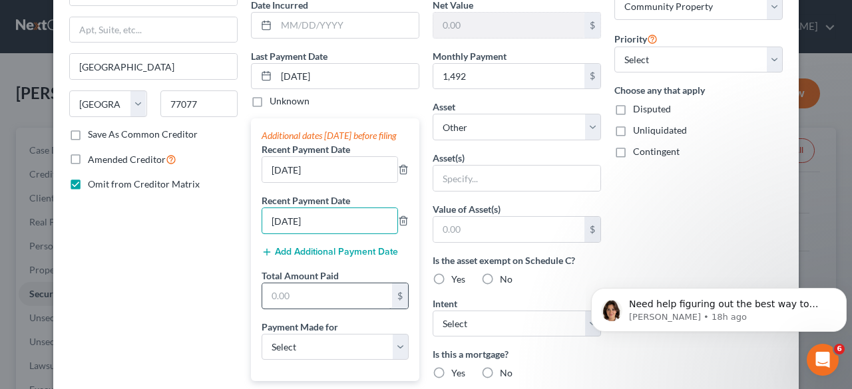
type input "[DATE]"
click at [317, 306] on input "text" at bounding box center [327, 296] width 130 height 25
type input "1,492"
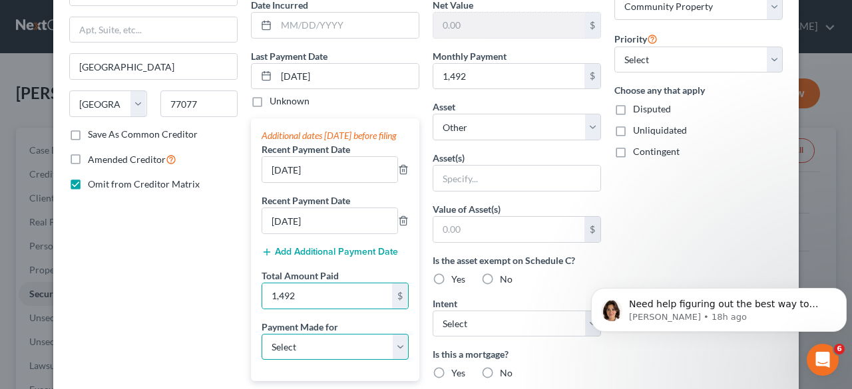
click at [344, 352] on select "Select Car Credit Card Loan Repayment Mortgage Other Suppliers Or Vendors" at bounding box center [335, 347] width 147 height 27
select select "0"
click at [262, 344] on select "Select Car Credit Card Loan Repayment Mortgage Other Suppliers Or Vendors" at bounding box center [335, 347] width 147 height 27
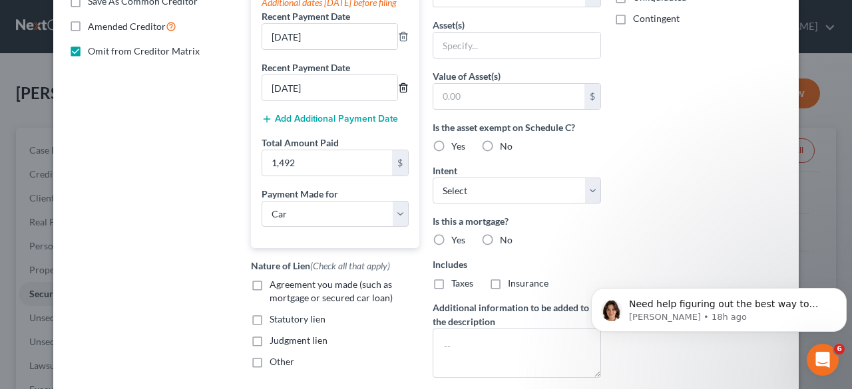
click at [398, 93] on icon "button" at bounding box center [403, 88] width 11 height 11
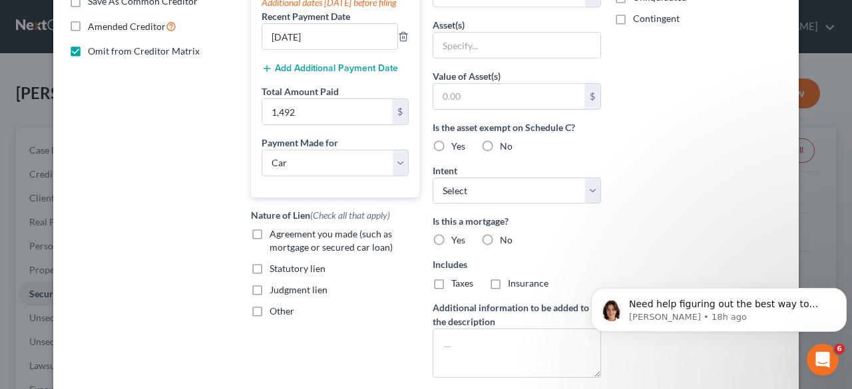
click at [365, 73] on div "Add Additional Payment Date" at bounding box center [335, 67] width 147 height 13
click at [362, 74] on button "Add Additional Payment Date" at bounding box center [330, 68] width 136 height 11
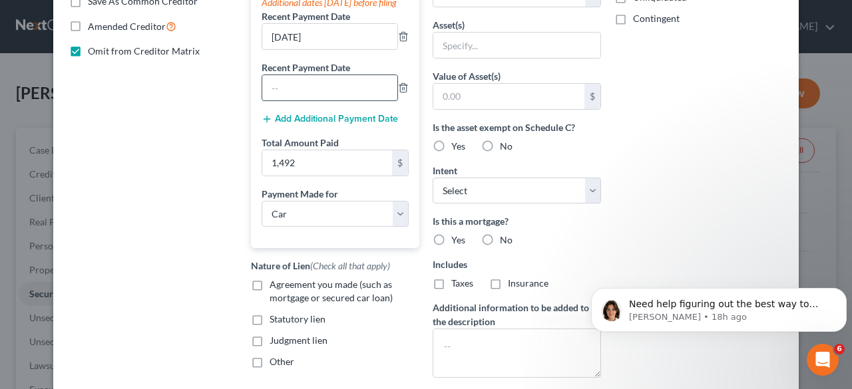
click at [348, 94] on input "text" at bounding box center [329, 87] width 135 height 25
type input "[DATE]"
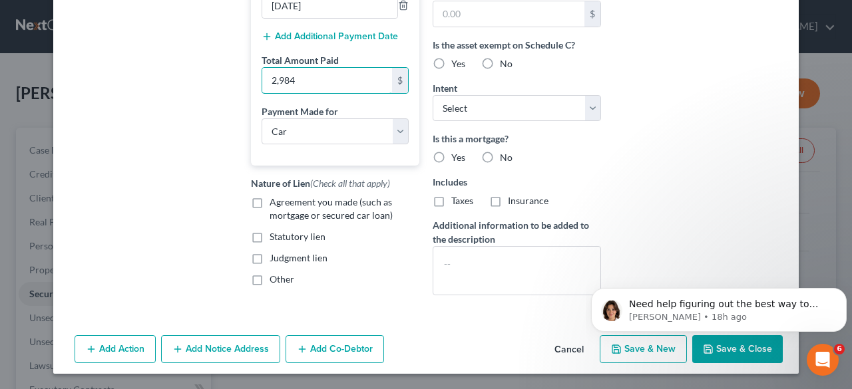
scroll to position [350, 0]
type input "2,984"
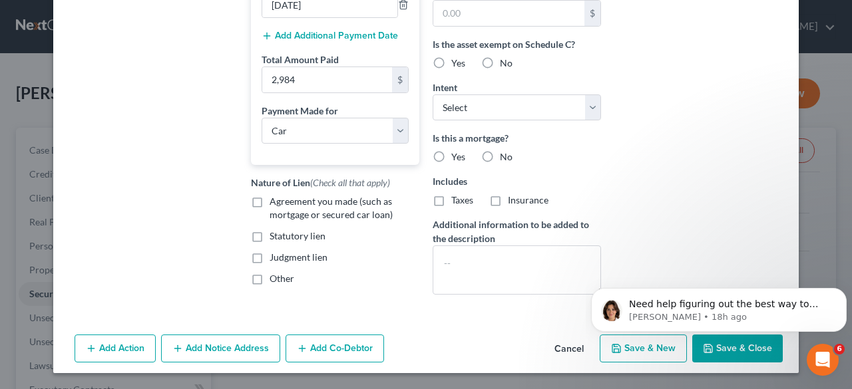
click at [270, 214] on label "Agreement you made (such as mortgage or secured car loan)" at bounding box center [345, 208] width 150 height 27
click at [275, 204] on input "Agreement you made (such as mortgage or secured car loan)" at bounding box center [279, 199] width 9 height 9
checkbox input "true"
click at [500, 151] on label "No" at bounding box center [506, 156] width 13 height 13
click at [505, 151] on input "No" at bounding box center [509, 154] width 9 height 9
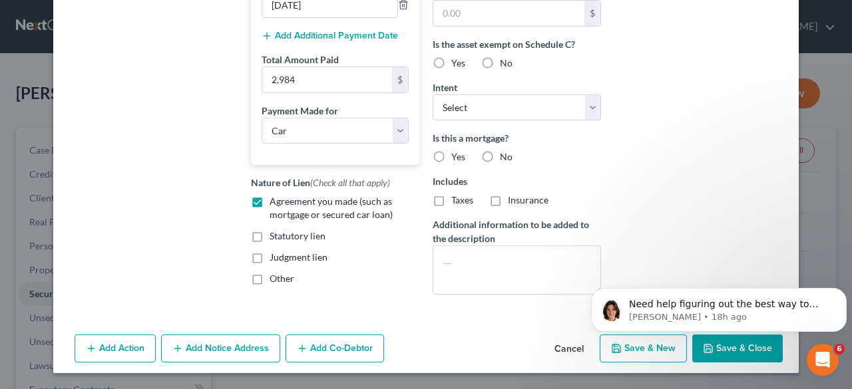
radio input "true"
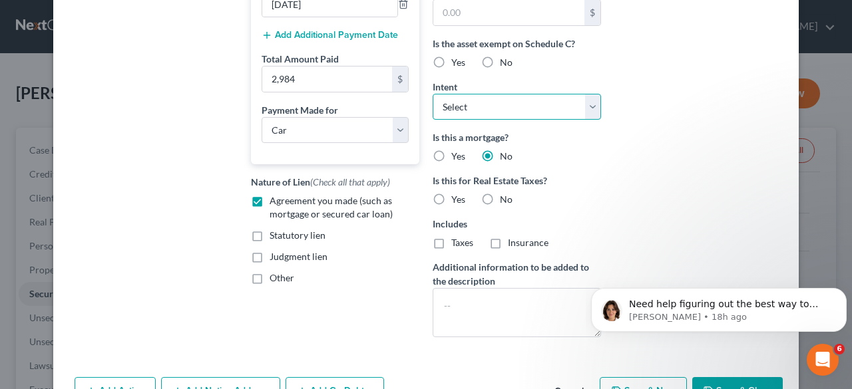
click at [502, 109] on select "Select Surrender Redeem Reaffirm Avoid Other" at bounding box center [517, 107] width 168 height 27
select select "3"
click at [433, 94] on select "Select Surrender Redeem Reaffirm Avoid Other" at bounding box center [517, 107] width 168 height 27
click at [525, 98] on select "Select Surrender Redeem Reaffirm Avoid Other" at bounding box center [517, 107] width 168 height 27
select select
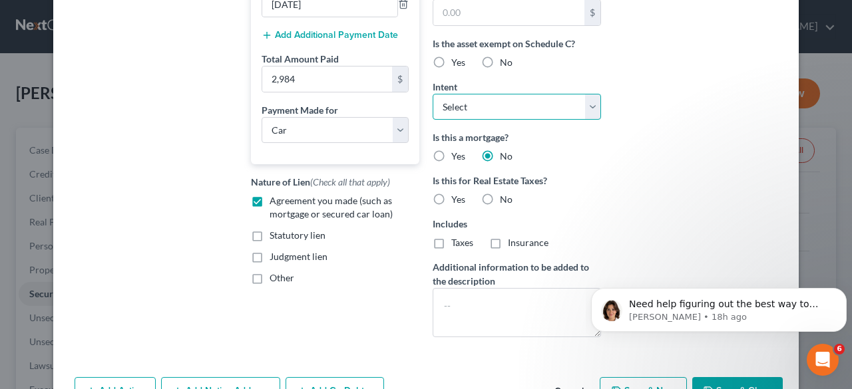
click at [433, 94] on select "Select Surrender Redeem Reaffirm Avoid Other" at bounding box center [517, 107] width 168 height 27
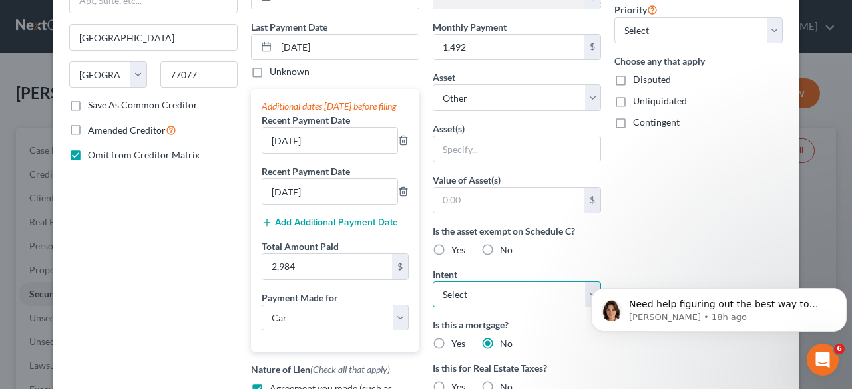
scroll to position [150, 0]
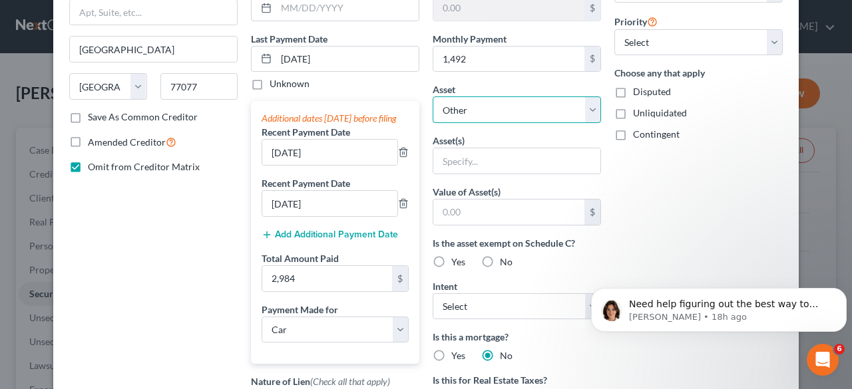
click at [561, 115] on select "Select Other Multiple Assets 2023 Ford F150 - $48000.0 2021 Chevrolet Tahoe - $…" at bounding box center [517, 110] width 168 height 27
select select "2"
click at [433, 97] on select "Select Other Multiple Assets 2023 Ford F150 - $48000.0 2021 Chevrolet Tahoe - $…" at bounding box center [517, 110] width 168 height 27
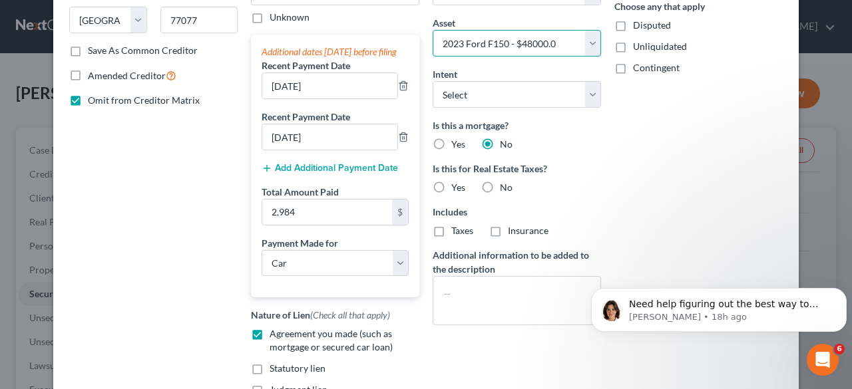
scroll to position [350, 0]
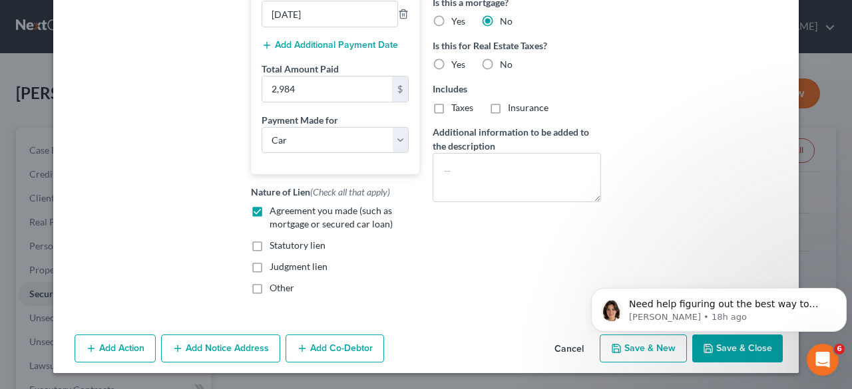
click at [134, 352] on button "Add Action" at bounding box center [115, 349] width 81 height 28
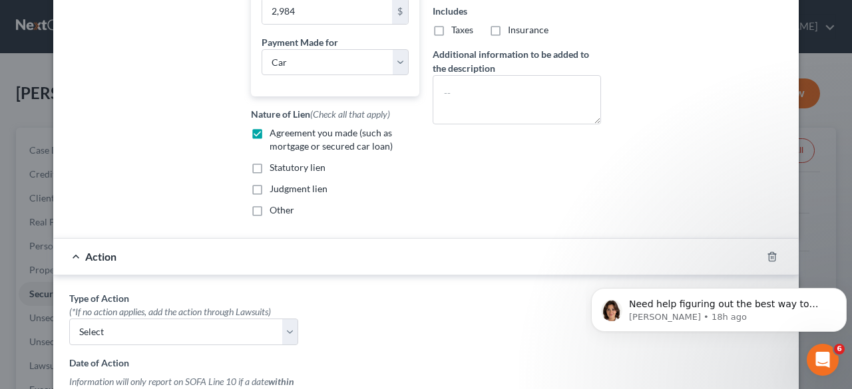
scroll to position [550, 0]
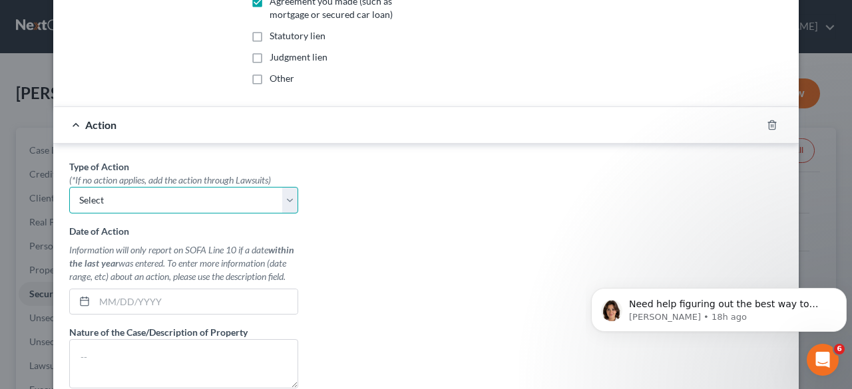
click at [163, 214] on select "Select Repossession Garnishment Foreclosure Personal Injury Attached, Seized, O…" at bounding box center [183, 200] width 229 height 27
click at [767, 130] on icon "button" at bounding box center [772, 125] width 11 height 11
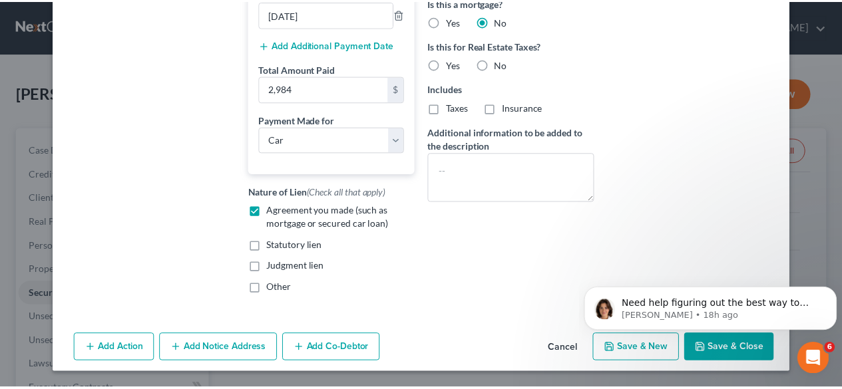
scroll to position [350, 0]
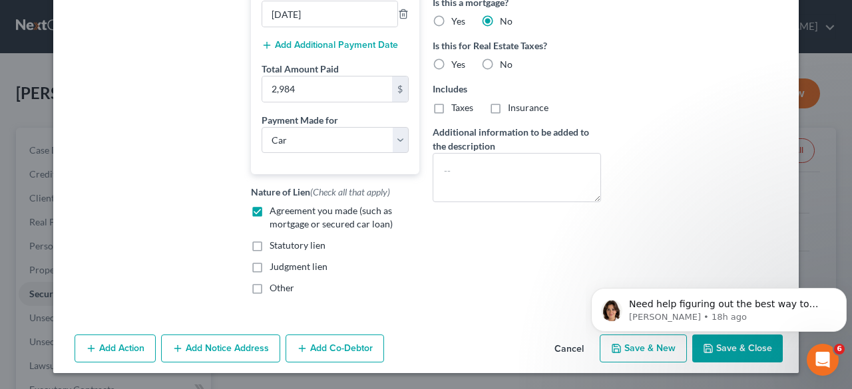
click at [758, 356] on button "Save & Close" at bounding box center [737, 349] width 91 height 28
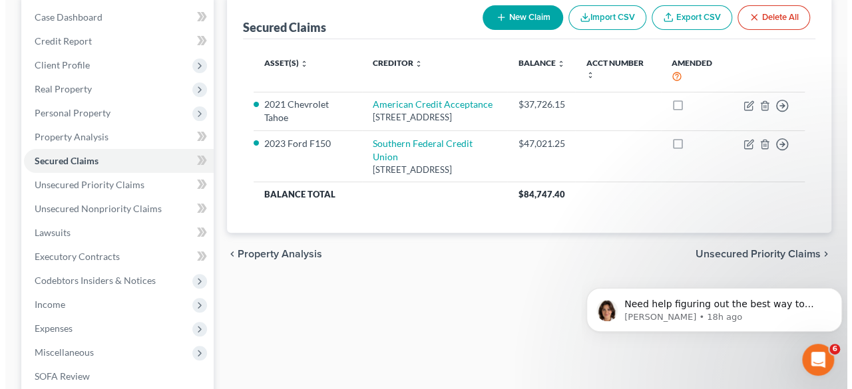
scroll to position [0, 0]
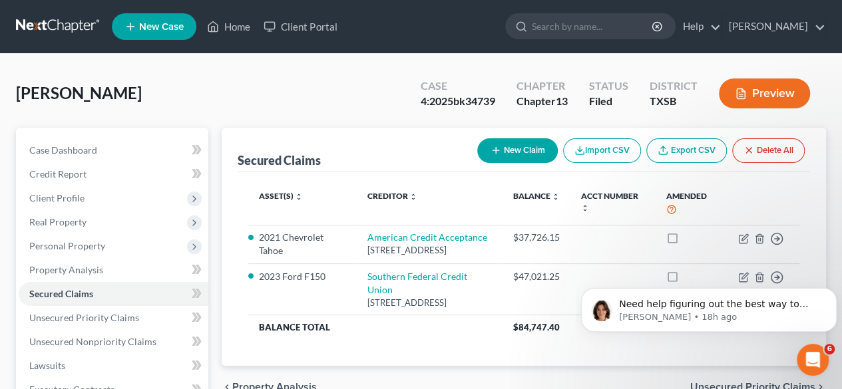
click at [774, 95] on button "Preview" at bounding box center [764, 94] width 91 height 30
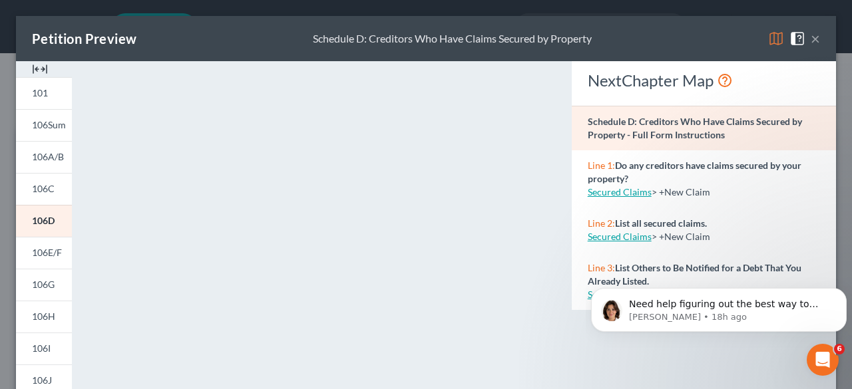
click at [811, 39] on button "×" at bounding box center [815, 39] width 9 height 16
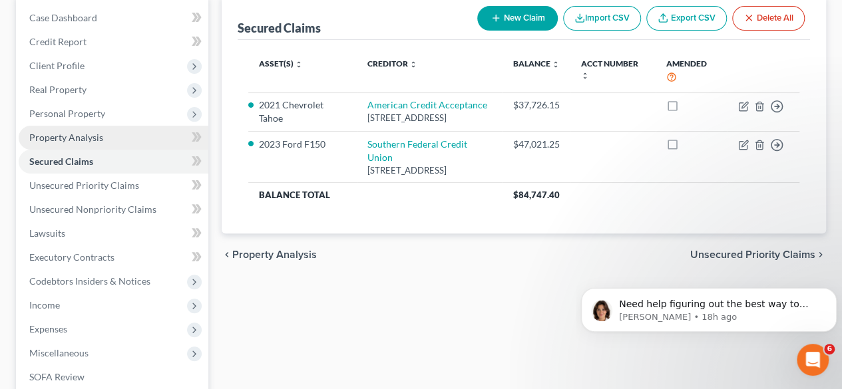
scroll to position [133, 0]
